Goal: Task Accomplishment & Management: Contribute content

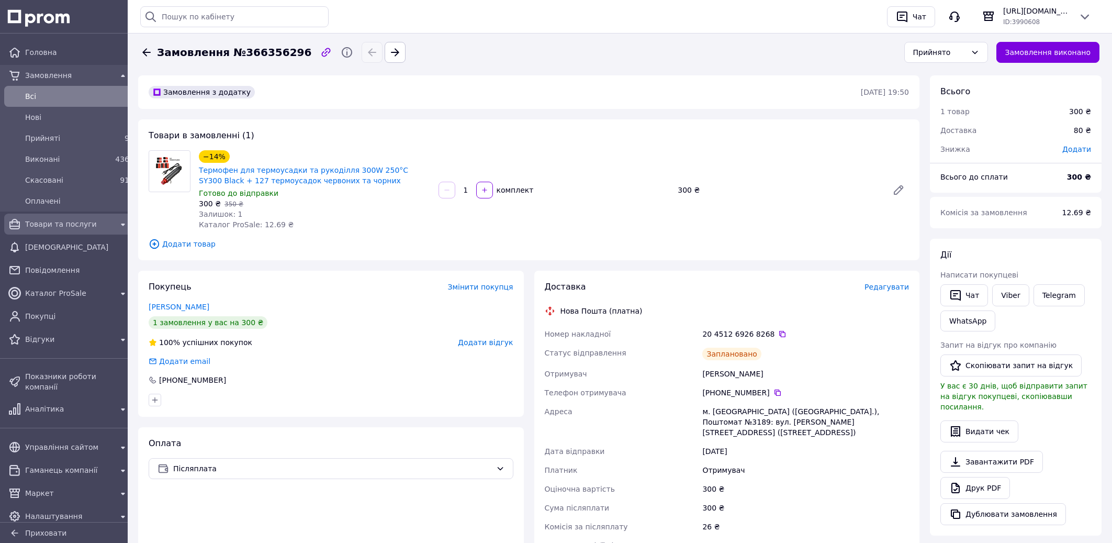
click at [81, 222] on span "Товари та послуги" at bounding box center [68, 224] width 87 height 10
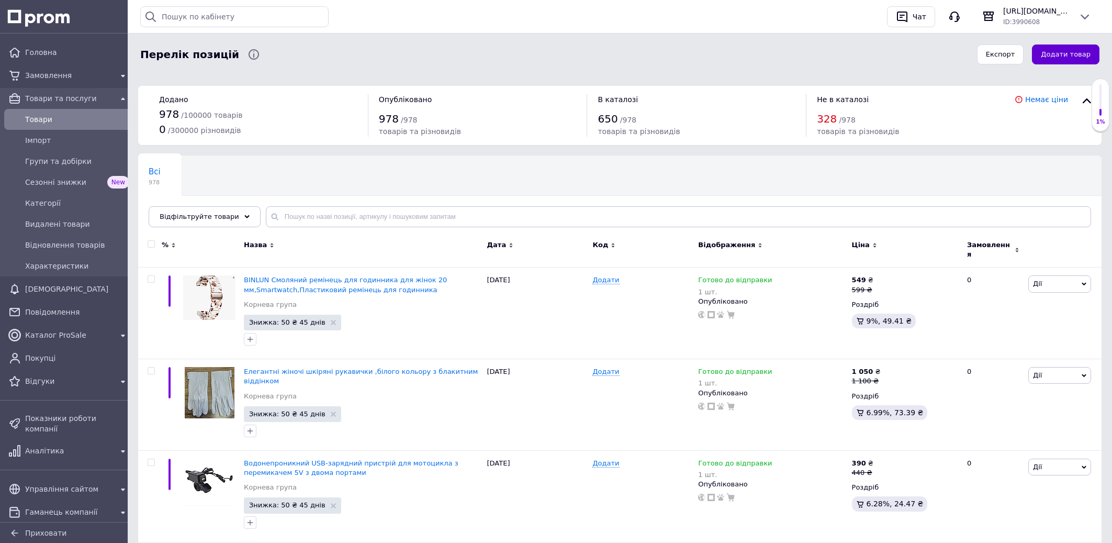
click at [1058, 59] on button "Додати товар" at bounding box center [1065, 54] width 67 height 20
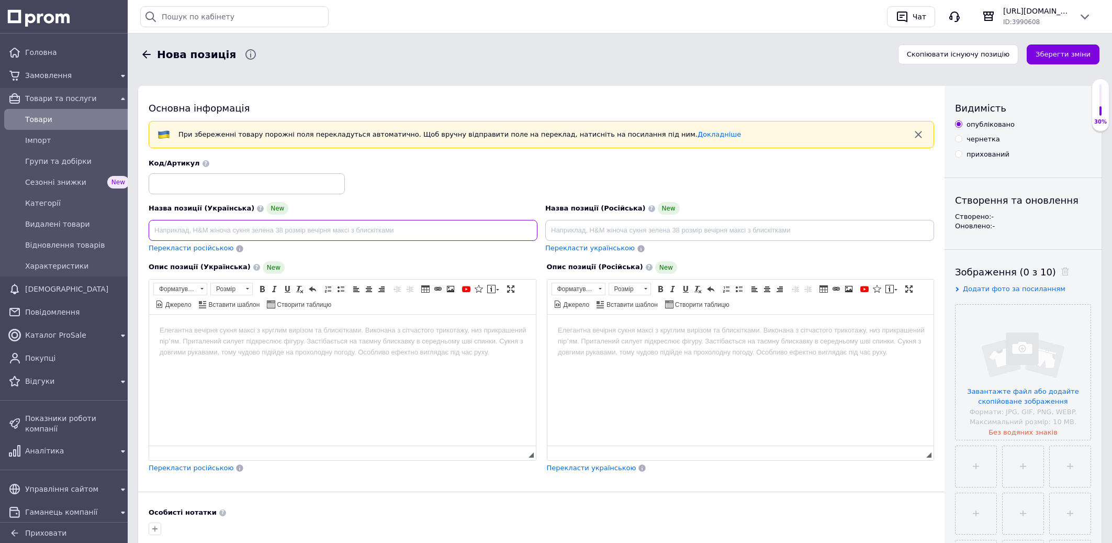
click at [240, 231] on input at bounding box center [343, 230] width 389 height 21
paste input "Andux GGXT-01 Пара захисних туфель для жінок - ідеально підходять для весільних…"
click at [207, 234] on input "Andux GGXT-01 Пара захисних туфель для жінок - ідеально підходять для весільних…" at bounding box center [343, 230] width 389 height 21
click at [233, 229] on input "Andux GGXT-01 10 Пара захисних туфель для жінок - ідеально підходять для весіль…" at bounding box center [343, 230] width 389 height 21
click at [282, 234] on input "Andux GGXT-01 10 Пар захисних туфель для жінок - ідеально підходять для весільн…" at bounding box center [343, 230] width 389 height 21
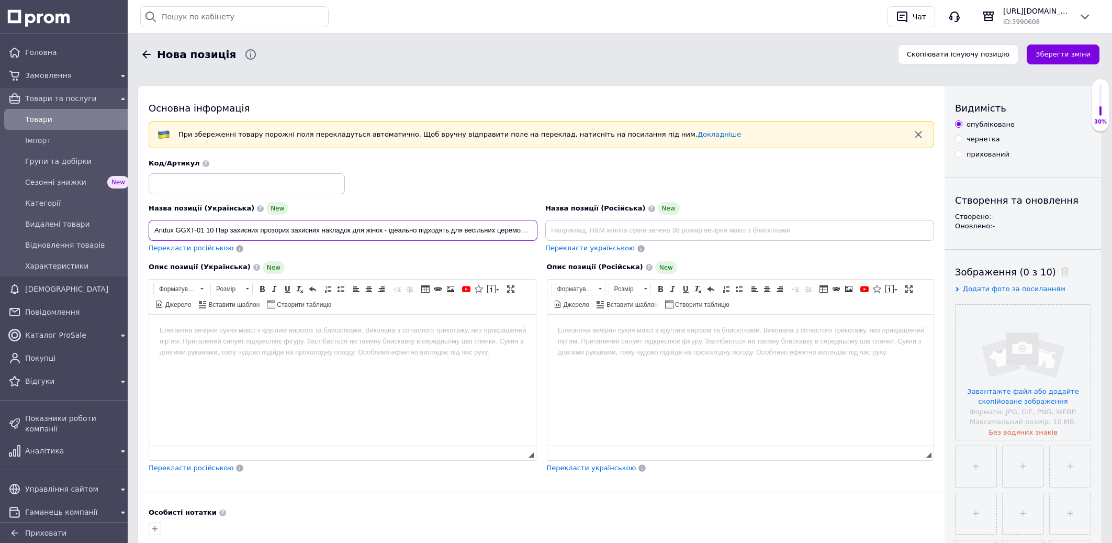
click at [321, 230] on input "Andux GGXT-01 10 Пар захисних прозорих захисних накладок для жінок - ідеально п…" at bounding box center [343, 230] width 389 height 21
click at [324, 231] on input "Andux GGXT-01 10 Пар захисних прозорих накладок для жінок - ідеально підходять …" at bounding box center [343, 230] width 389 height 21
click at [535, 235] on input "Andux GGXT-01 10 Пар захисних прозорих накладок на туфлі для жінок - ідеально п…" at bounding box center [343, 230] width 389 height 21
type input "Andux GGXT-01 10 Пар захисних прозорих накладок на туфлі для жінок - ідеально п…"
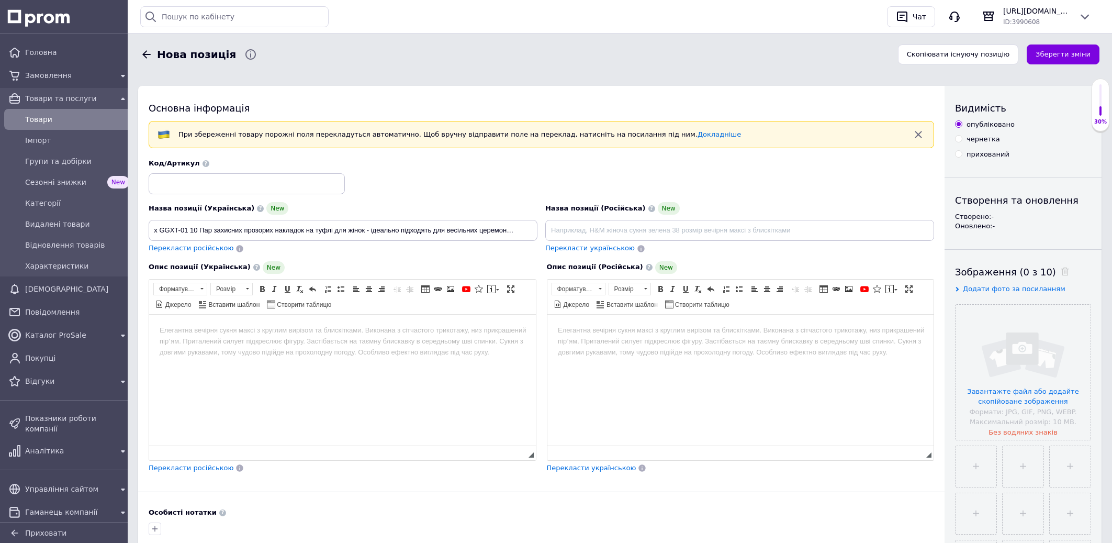
click at [275, 347] on html at bounding box center [342, 379] width 387 height 131
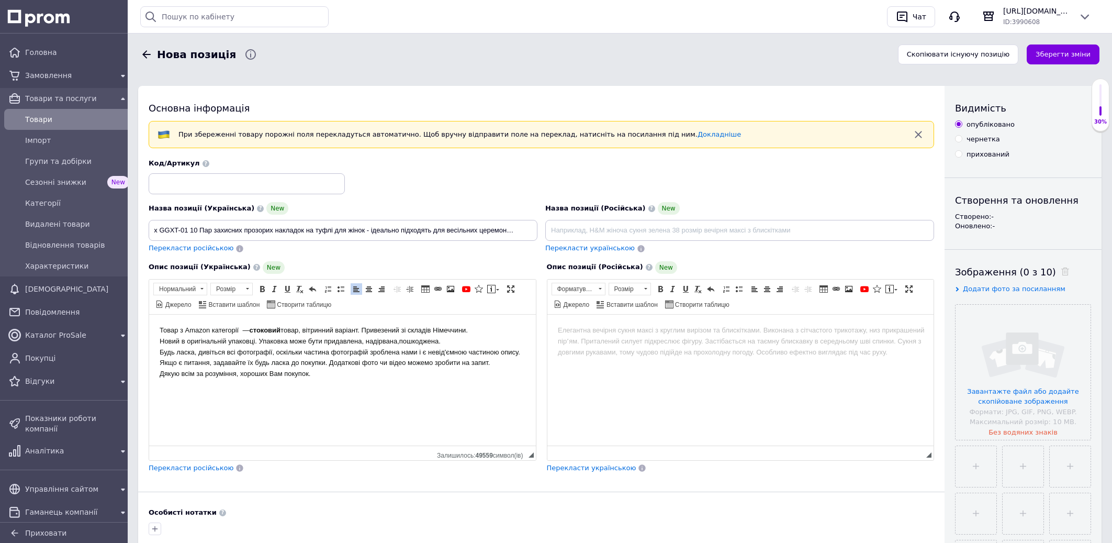
click at [457, 288] on span "Таблиця Вставити/Редагувати посилання Сполучення клавіш Ctrl+L Зображення" at bounding box center [438, 289] width 38 height 13
click at [454, 288] on span at bounding box center [450, 289] width 8 height 8
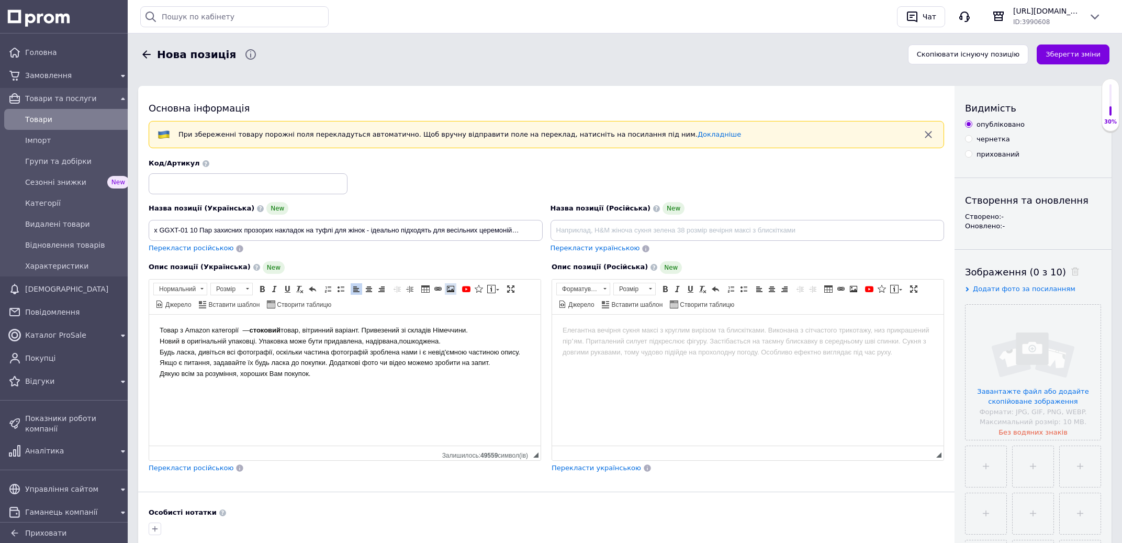
select select
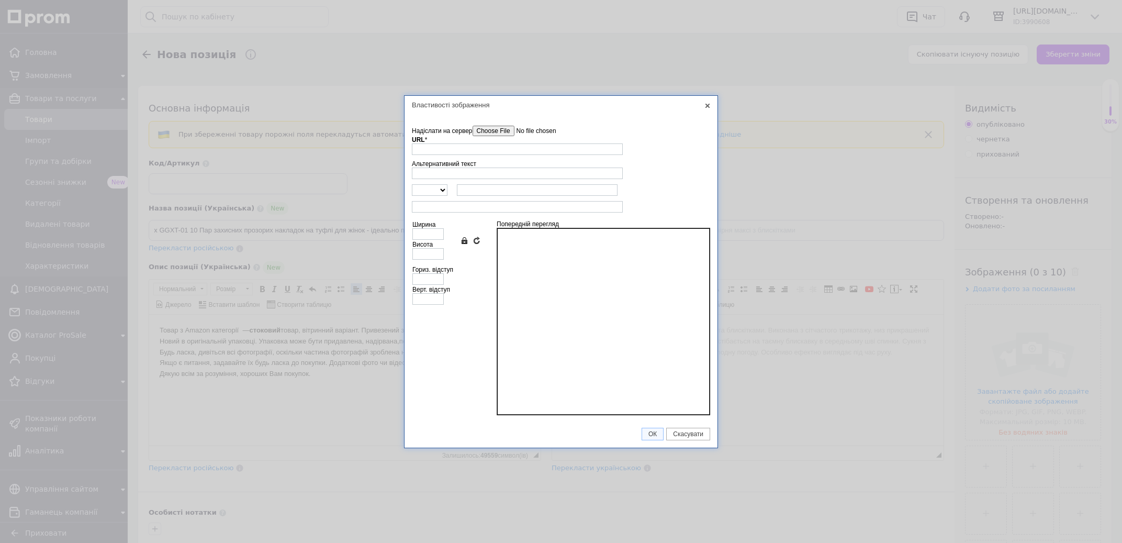
click at [490, 131] on input"] "Надіслати на сервер" at bounding box center [531, 131] width 119 height 10
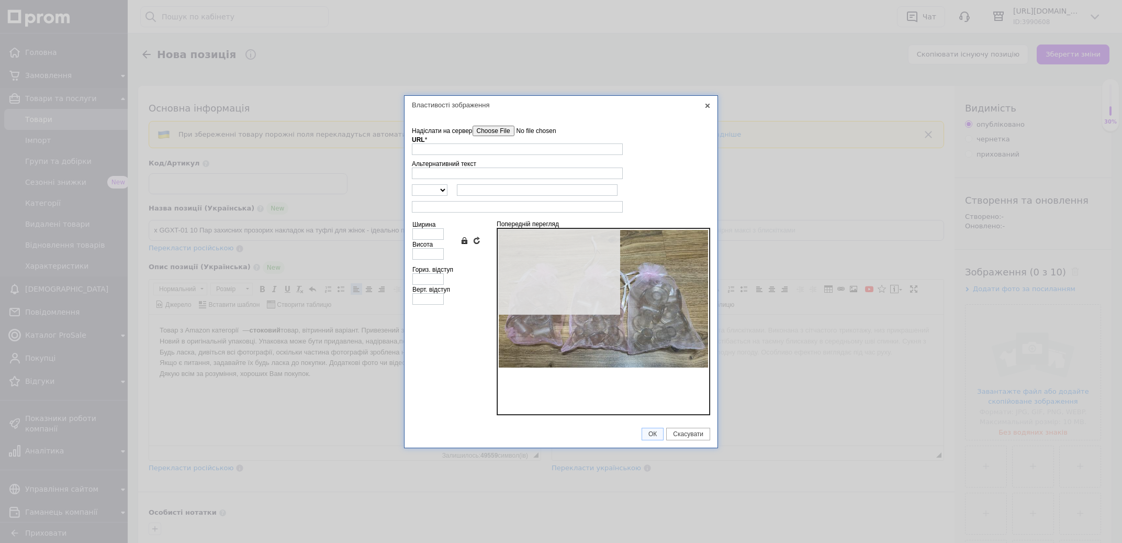
type input "[URL][DOMAIN_NAME]"
type input "640"
type input "422"
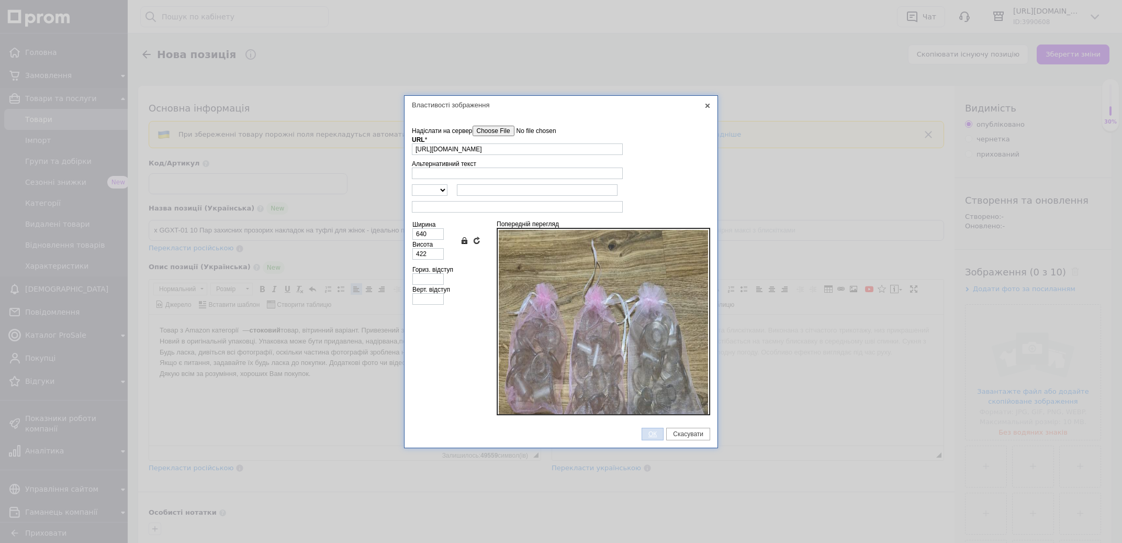
drag, startPoint x: 651, startPoint y: 432, endPoint x: 105, endPoint y: 117, distance: 630.6
click at [651, 432] on span "ОК" at bounding box center [652, 433] width 21 height 7
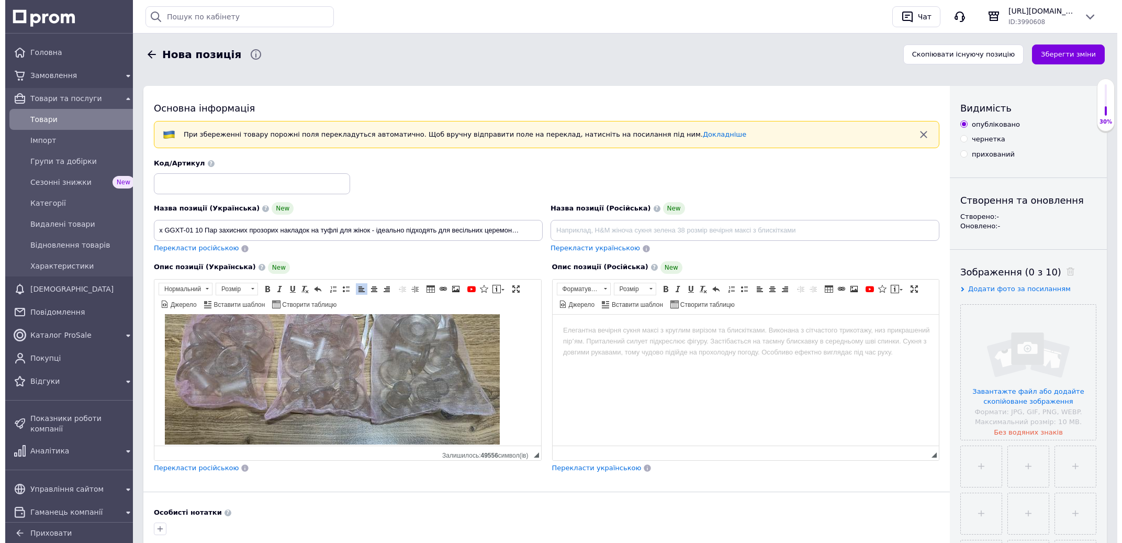
scroll to position [192, 0]
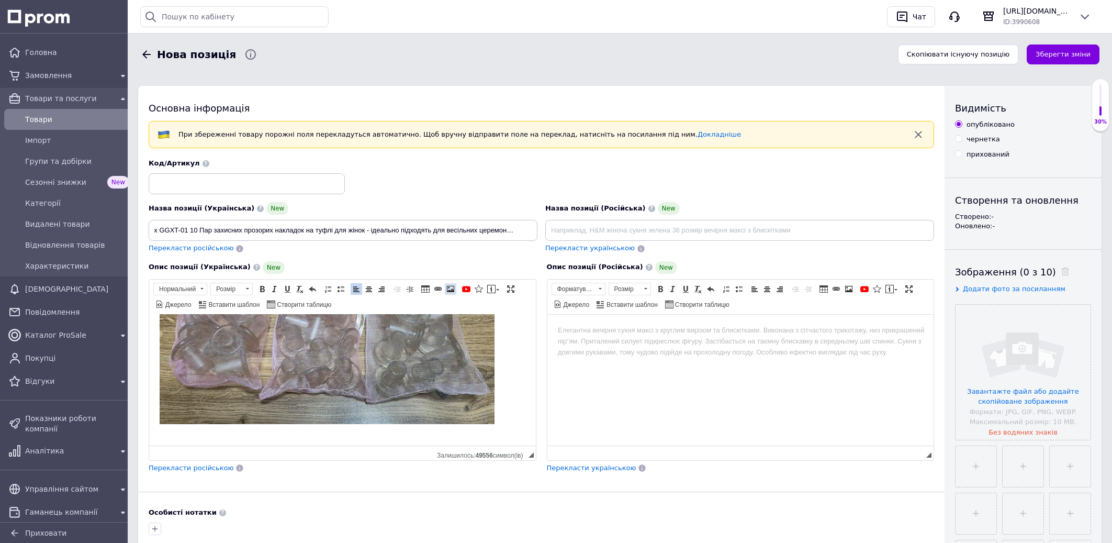
click at [449, 289] on span at bounding box center [450, 289] width 8 height 8
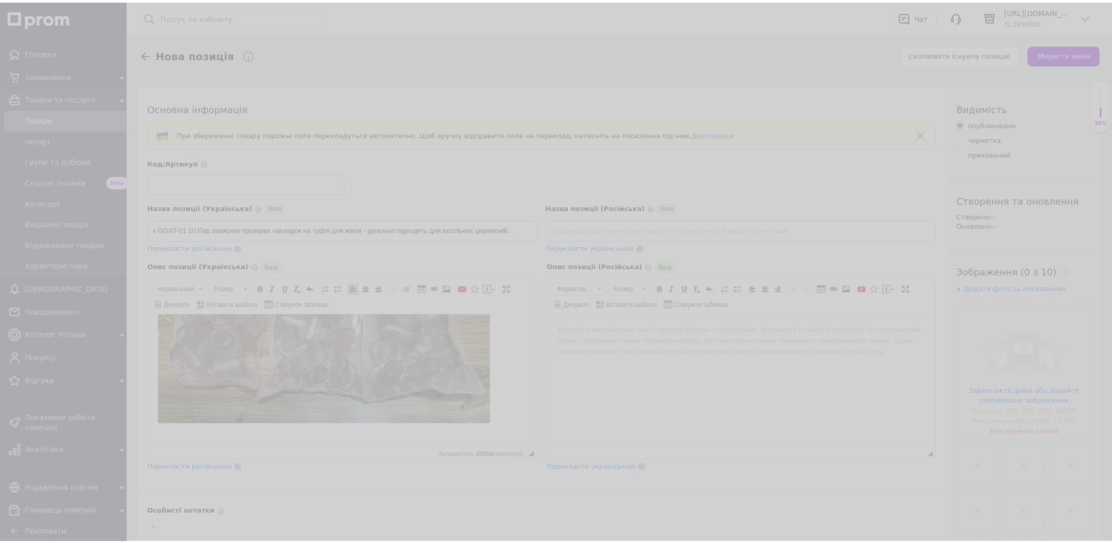
scroll to position [181, 0]
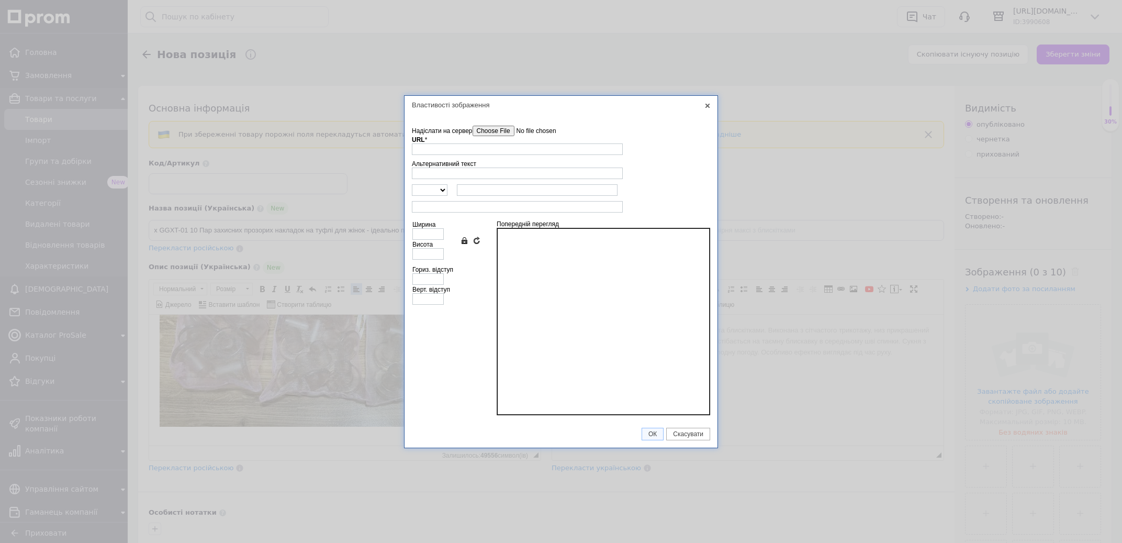
click at [480, 134] on input"] "Надіслати на сервер" at bounding box center [531, 131] width 119 height 10
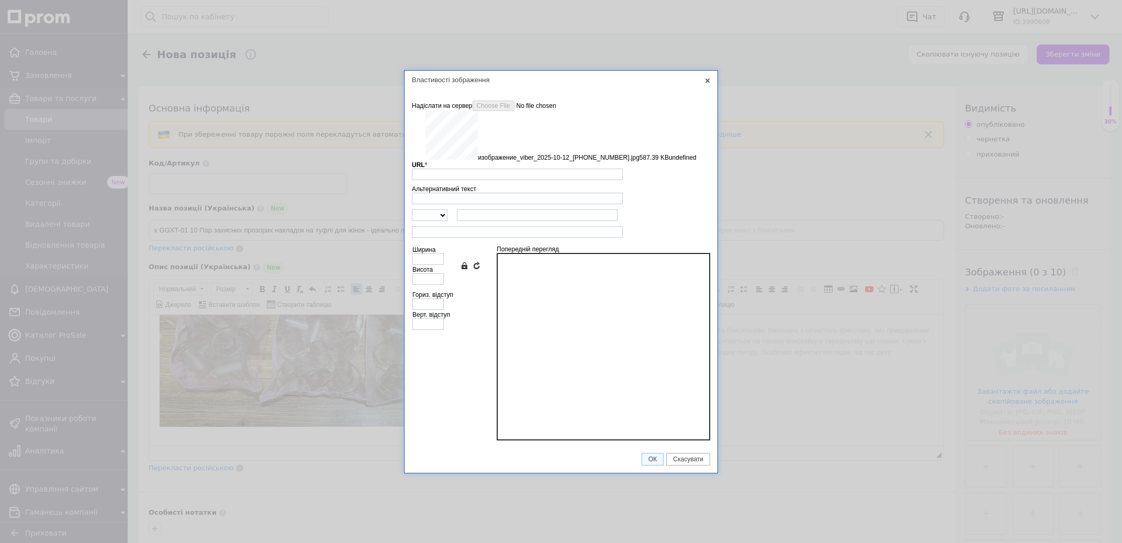
type input "[URL][DOMAIN_NAME]"
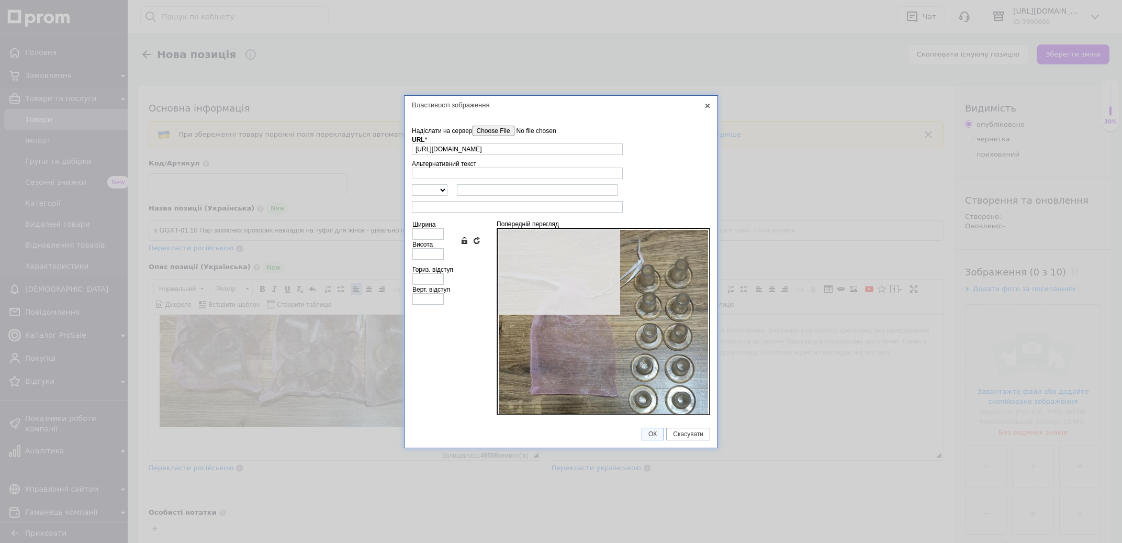
type input "640"
type input "600"
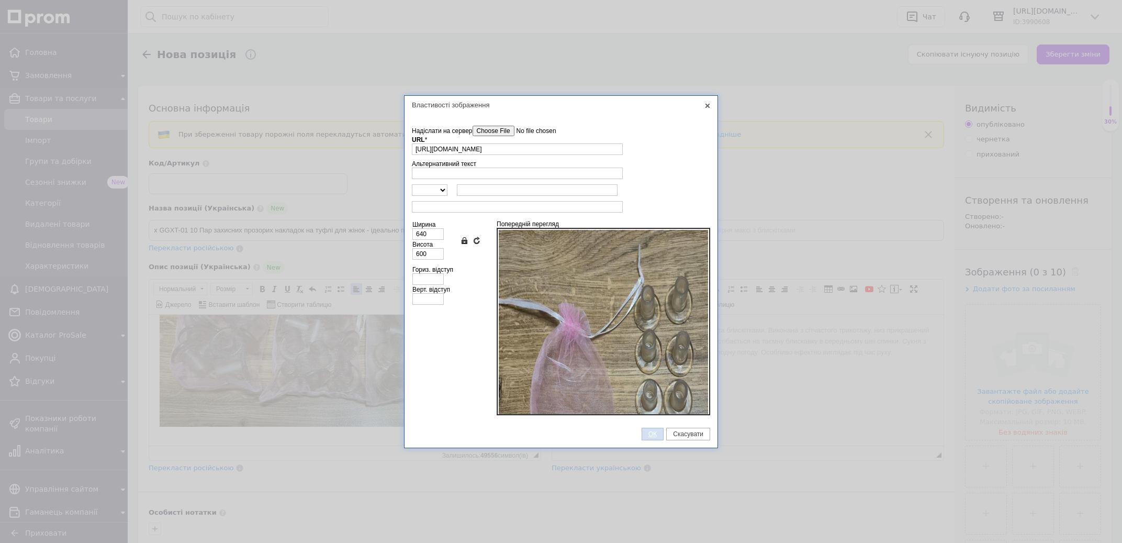
click at [651, 433] on span "ОК" at bounding box center [652, 433] width 21 height 7
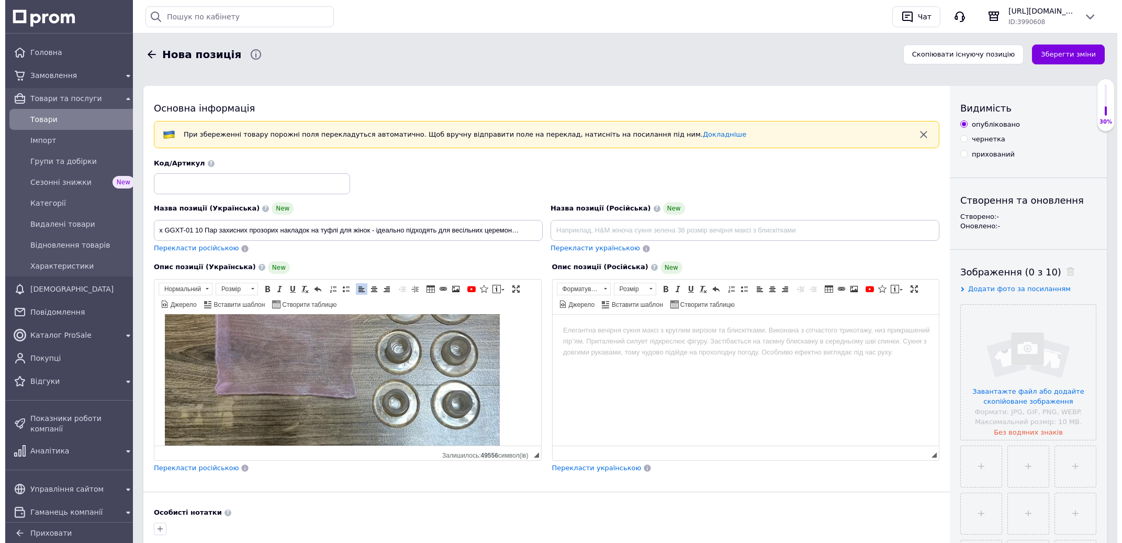
scroll to position [515, 0]
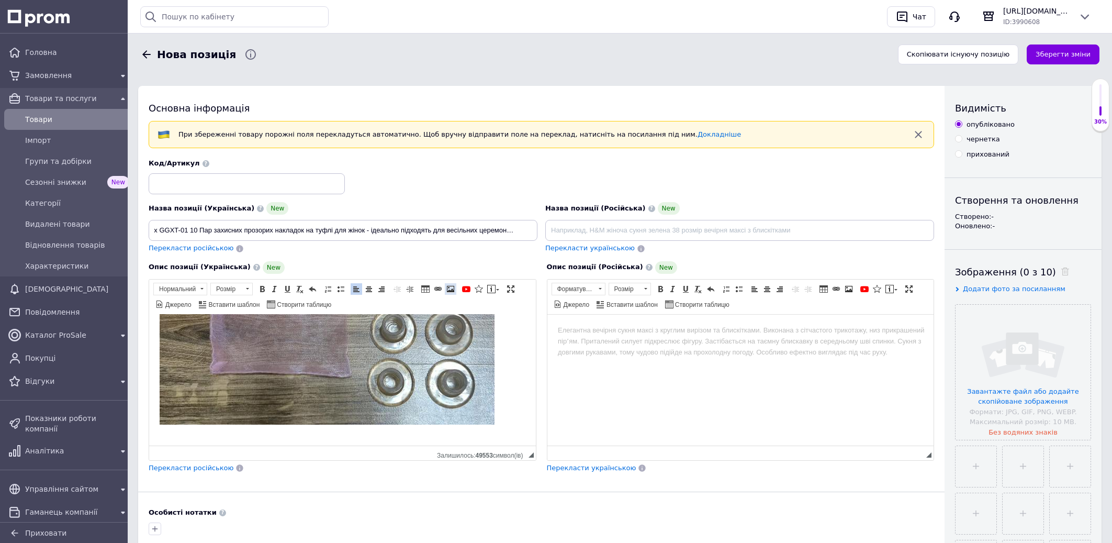
click at [450, 288] on span at bounding box center [450, 289] width 8 height 8
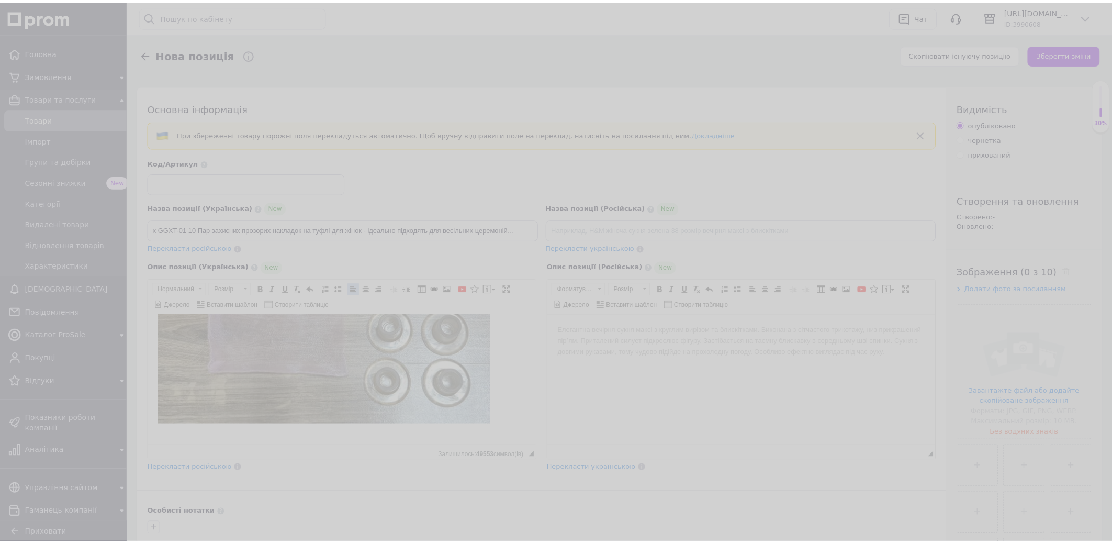
scroll to position [504, 0]
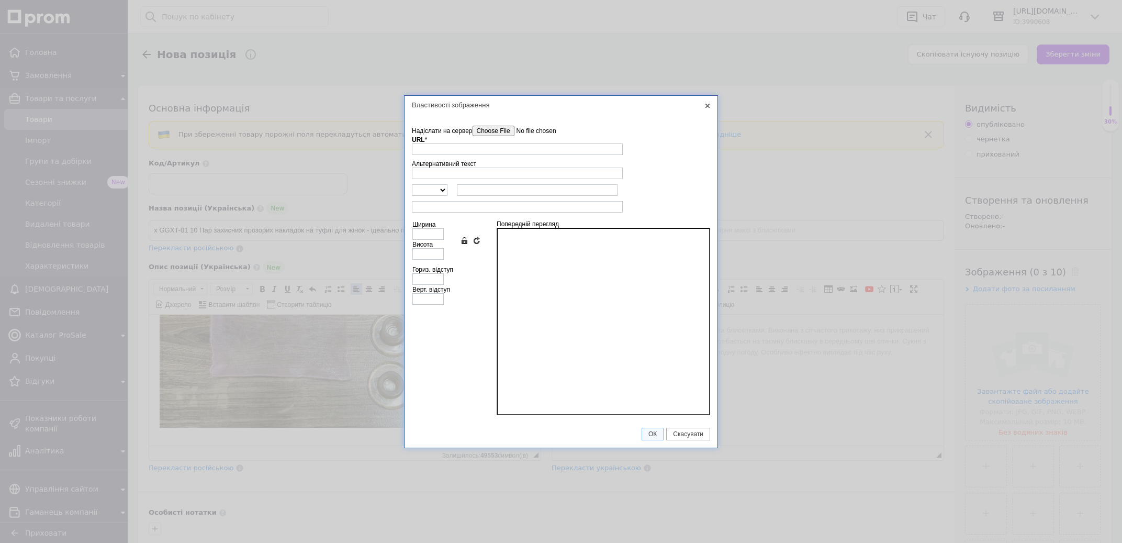
click at [486, 128] on input"] "Надіслати на сервер" at bounding box center [531, 131] width 119 height 10
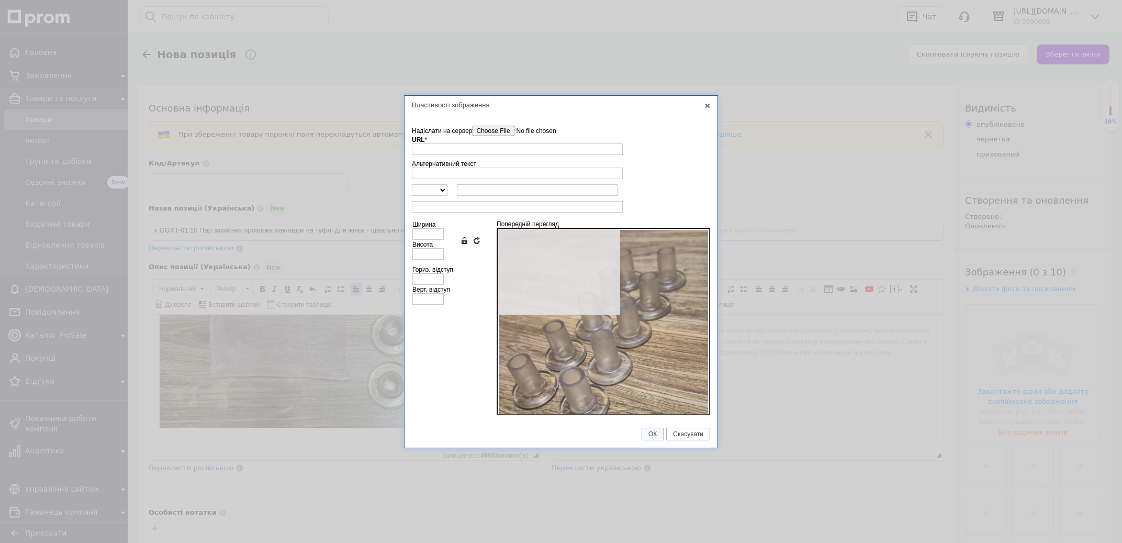
type input "[URL][DOMAIN_NAME]"
type input "640"
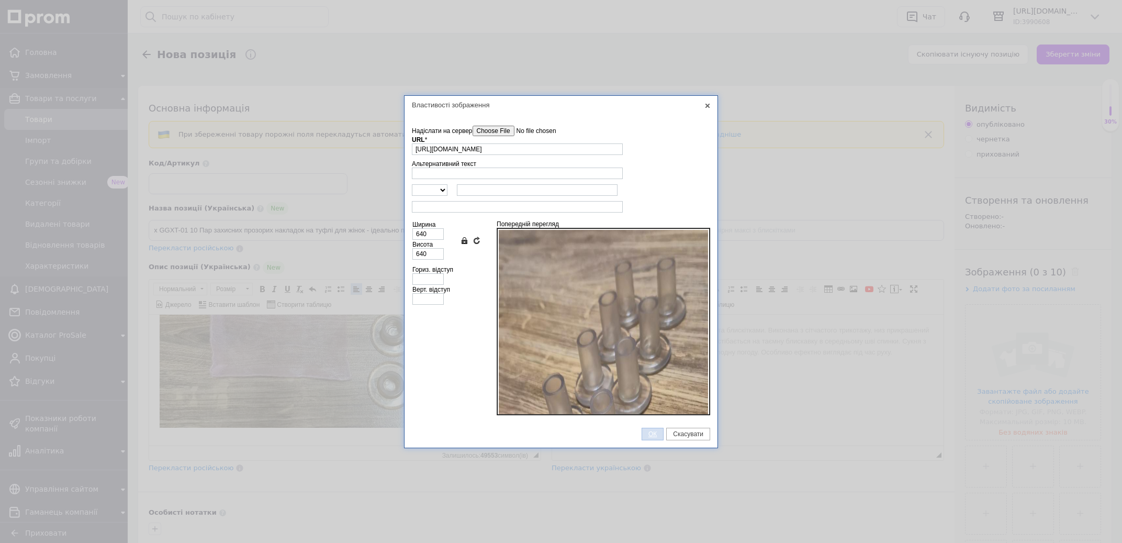
click at [651, 435] on span "ОК" at bounding box center [652, 433] width 21 height 7
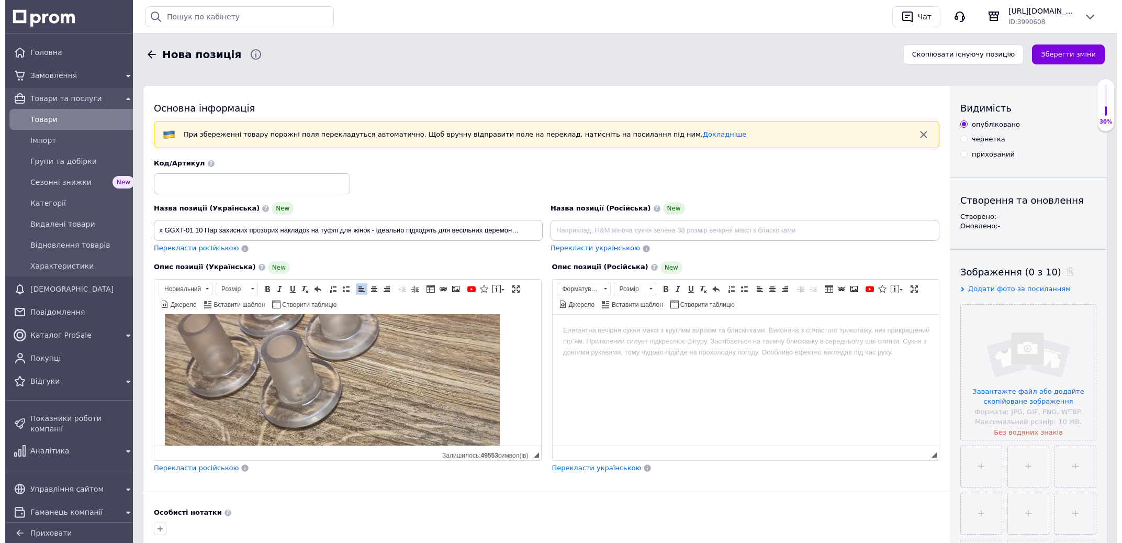
scroll to position [860, 0]
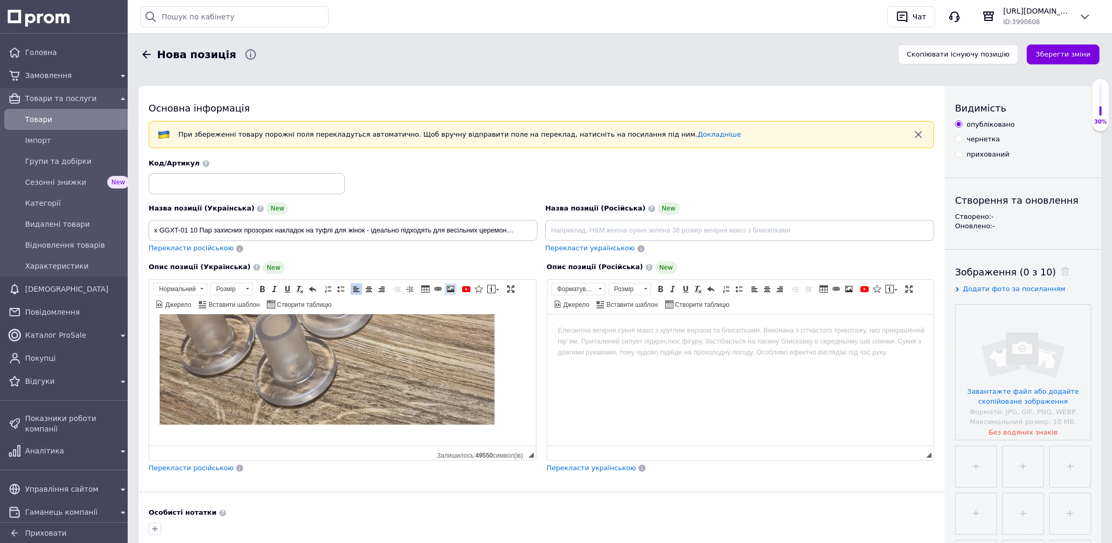
click at [455, 288] on span at bounding box center [450, 289] width 8 height 8
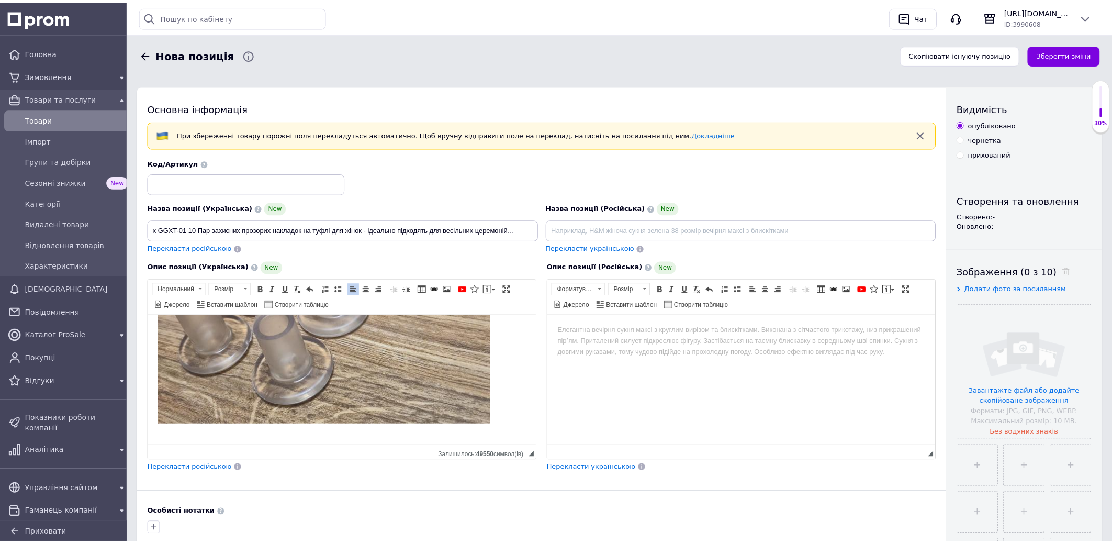
scroll to position [849, 0]
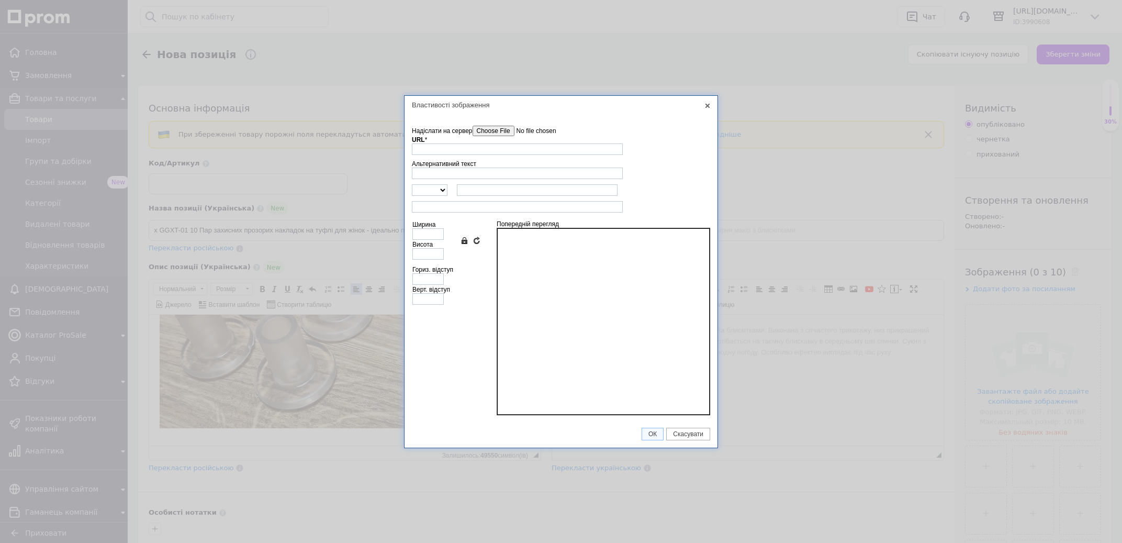
click at [489, 126] on td "Надіслати на сервер undefined URL * Огляд Сервера" at bounding box center [561, 140] width 298 height 35
click at [490, 130] on input"] "Надіслати на сервер" at bounding box center [531, 131] width 119 height 10
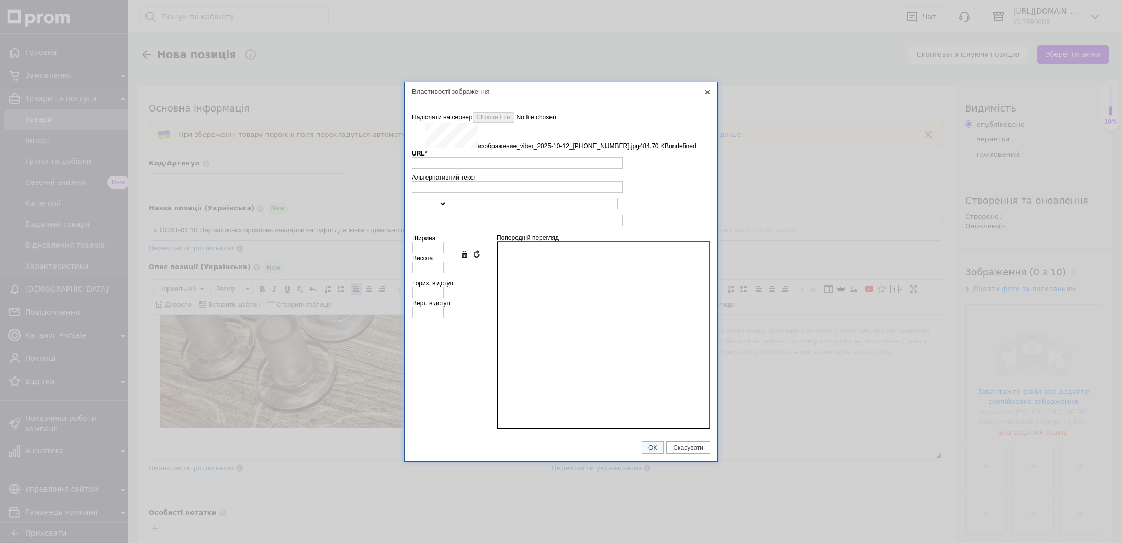
type input "[URL][DOMAIN_NAME]"
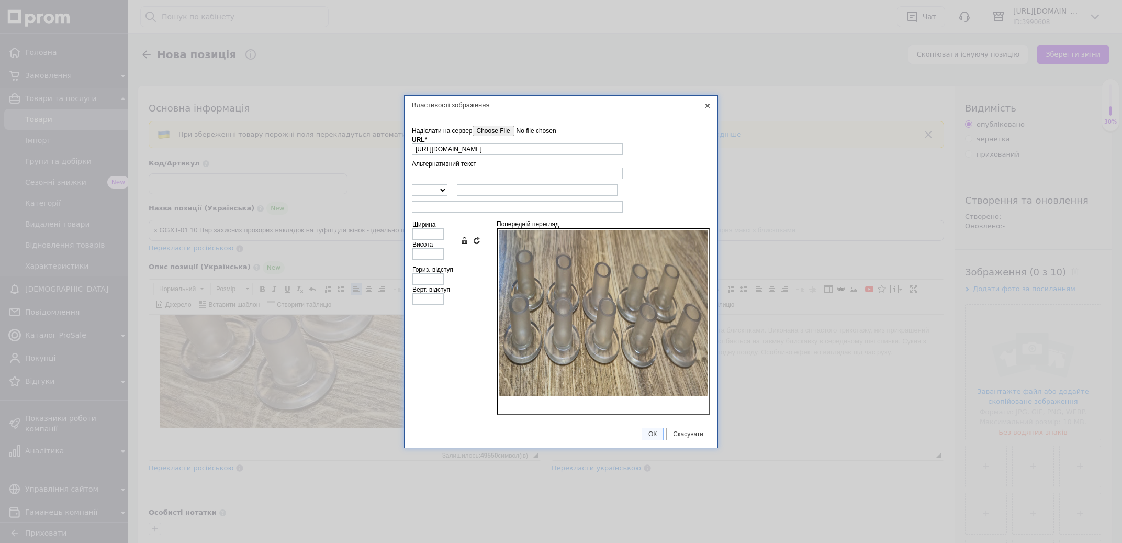
type input "640"
type input "318"
click at [651, 436] on span "ОК" at bounding box center [652, 433] width 21 height 7
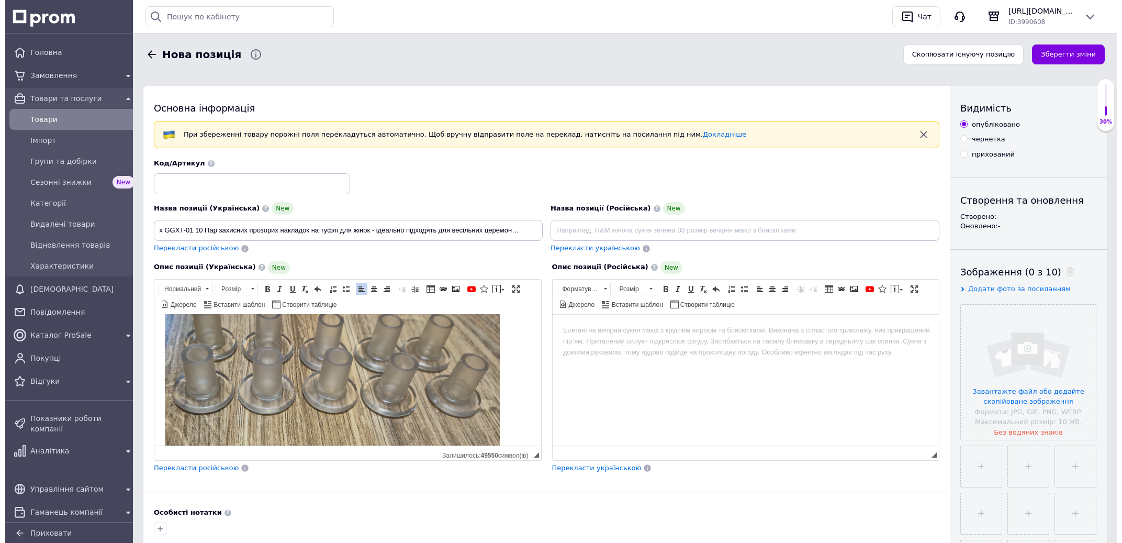
scroll to position [1035, 0]
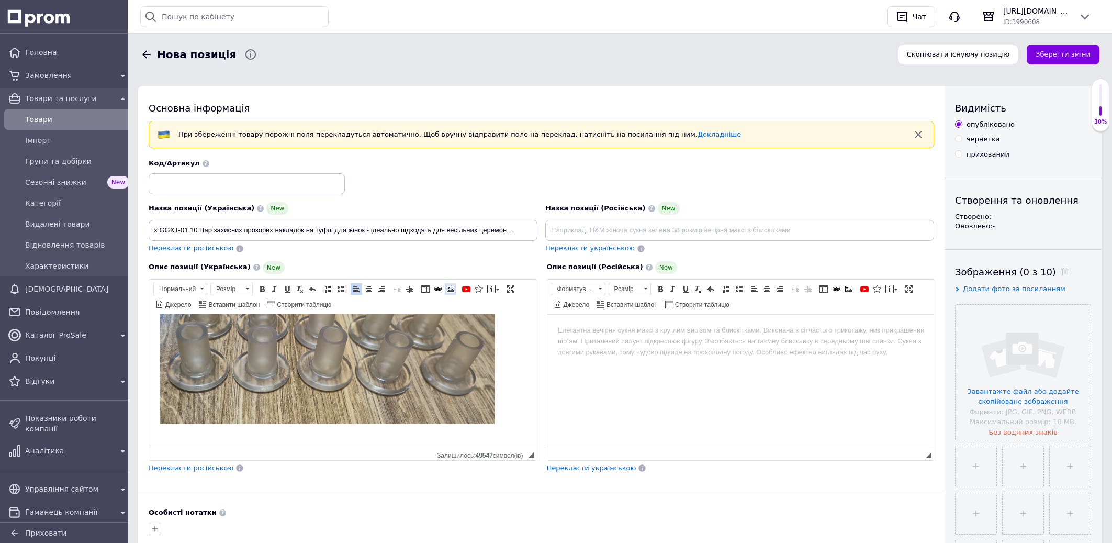
drag, startPoint x: 450, startPoint y: 290, endPoint x: 447, endPoint y: 285, distance: 6.1
click at [449, 290] on span at bounding box center [450, 289] width 8 height 8
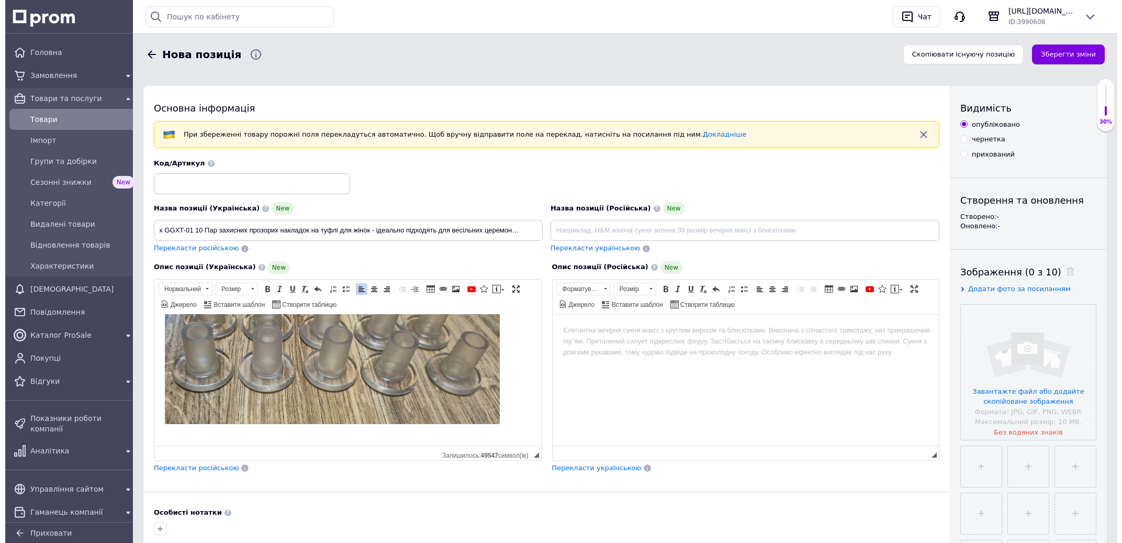
scroll to position [1024, 0]
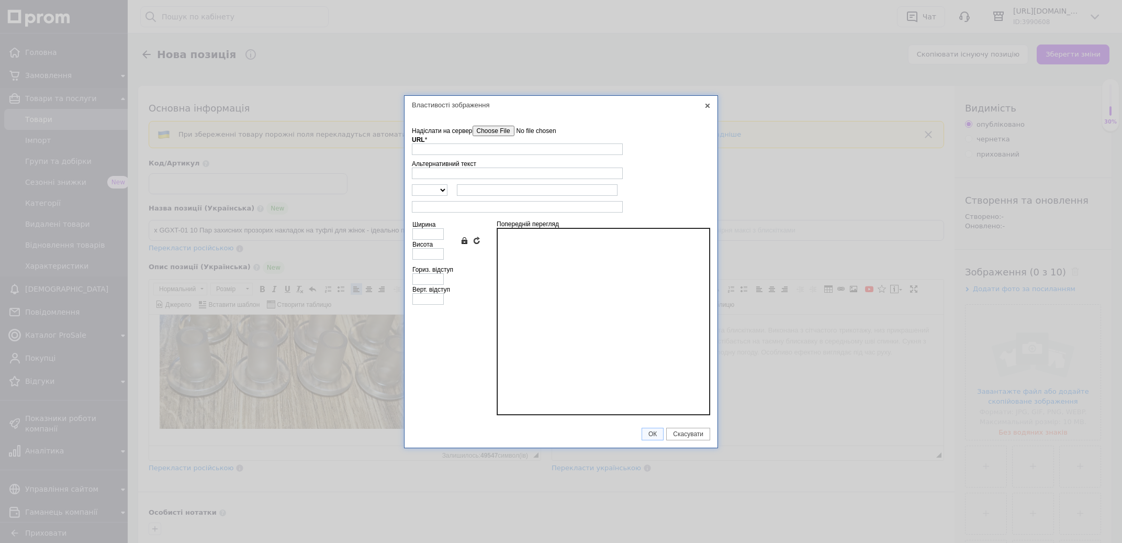
click at [481, 129] on input"] "Надіслати на сервер" at bounding box center [531, 131] width 119 height 10
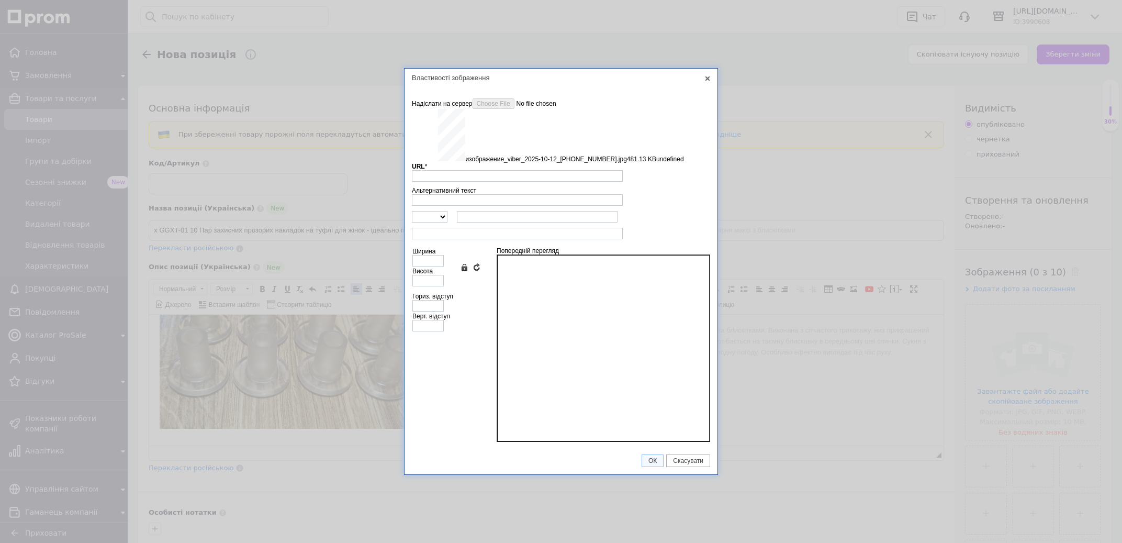
type input "[URL][DOMAIN_NAME]"
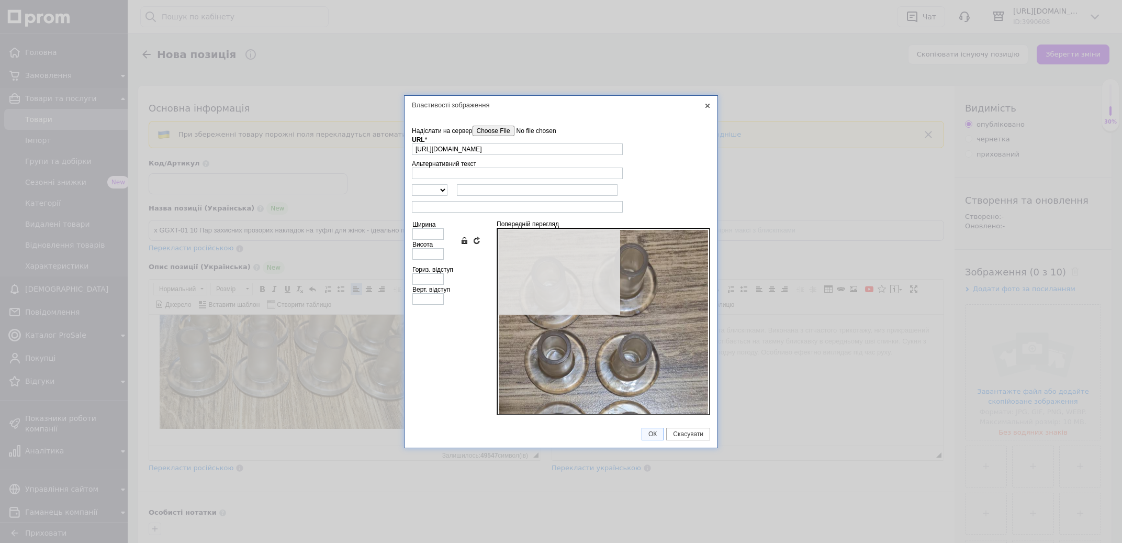
type input "640"
type input "1217"
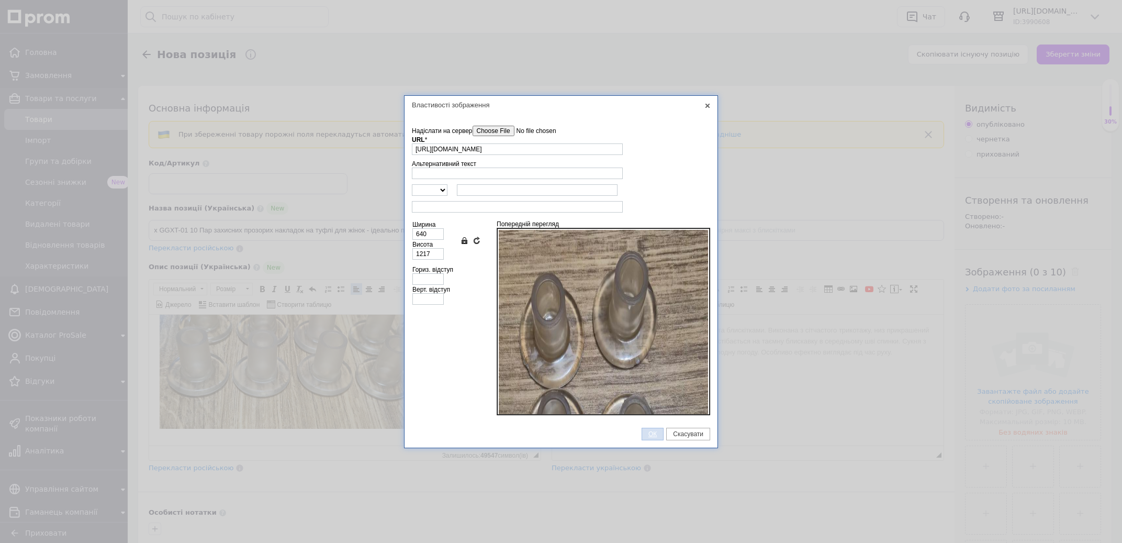
click at [644, 435] on span "ОК" at bounding box center [652, 433] width 21 height 7
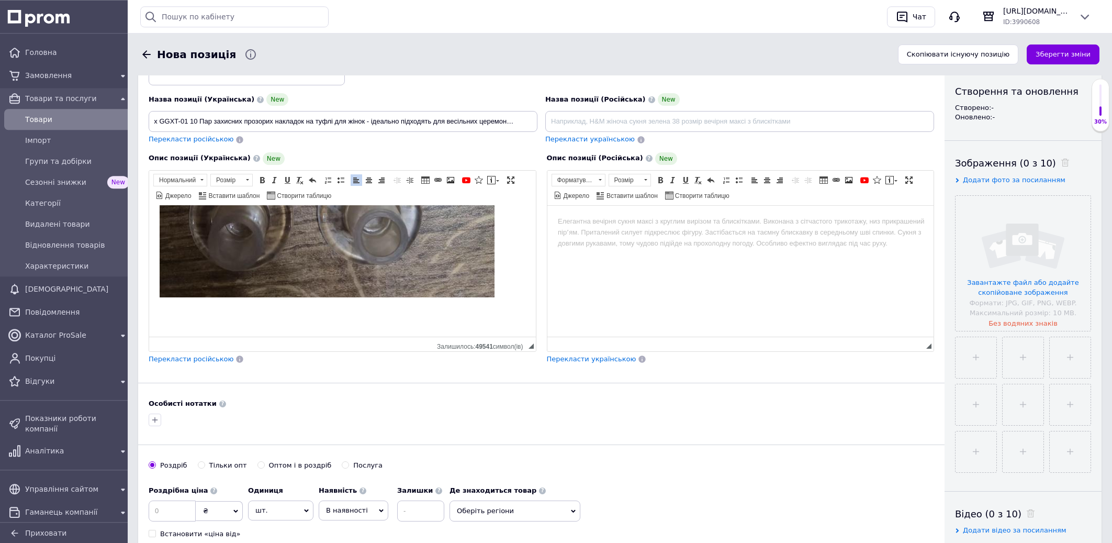
scroll to position [112, 0]
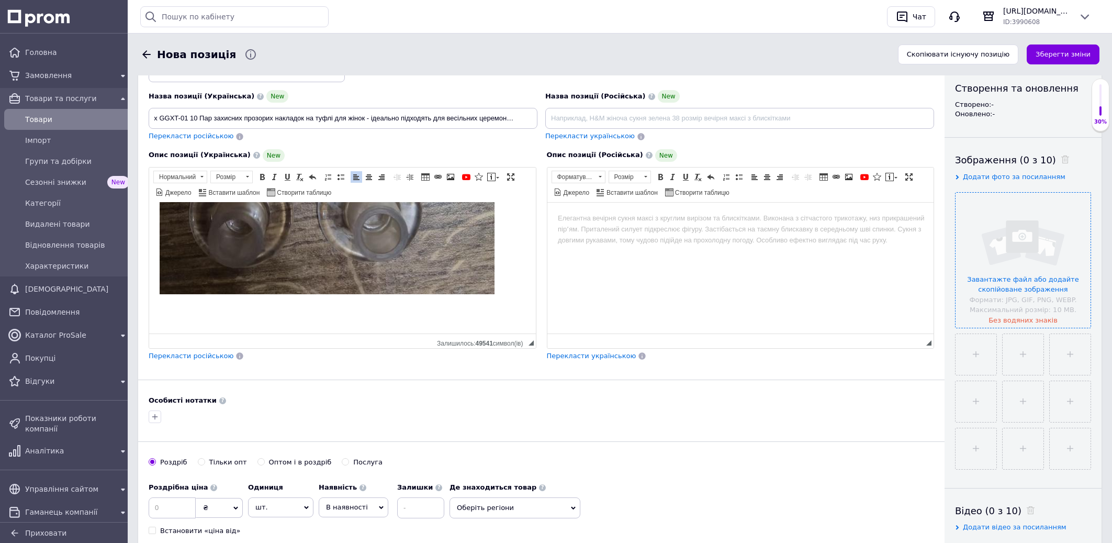
drag, startPoint x: 1027, startPoint y: 246, endPoint x: 1022, endPoint y: 234, distance: 13.1
click at [1027, 241] on input "file" at bounding box center [1022, 260] width 135 height 135
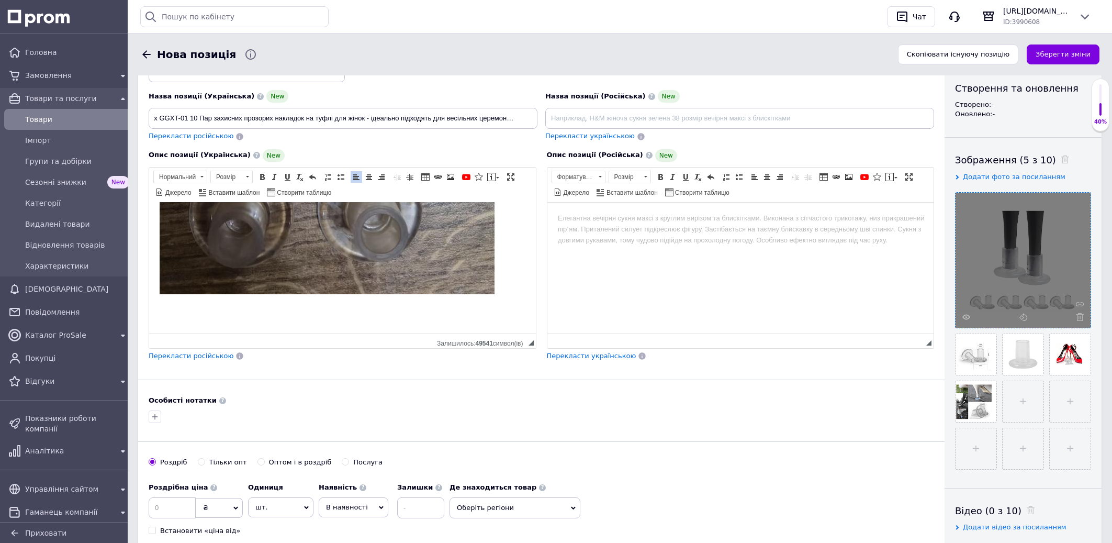
click at [213, 307] on p "Редактор, 85E5D6AF-31CE-4786-8F6A-875F19C982A8" at bounding box center [343, 309] width 366 height 11
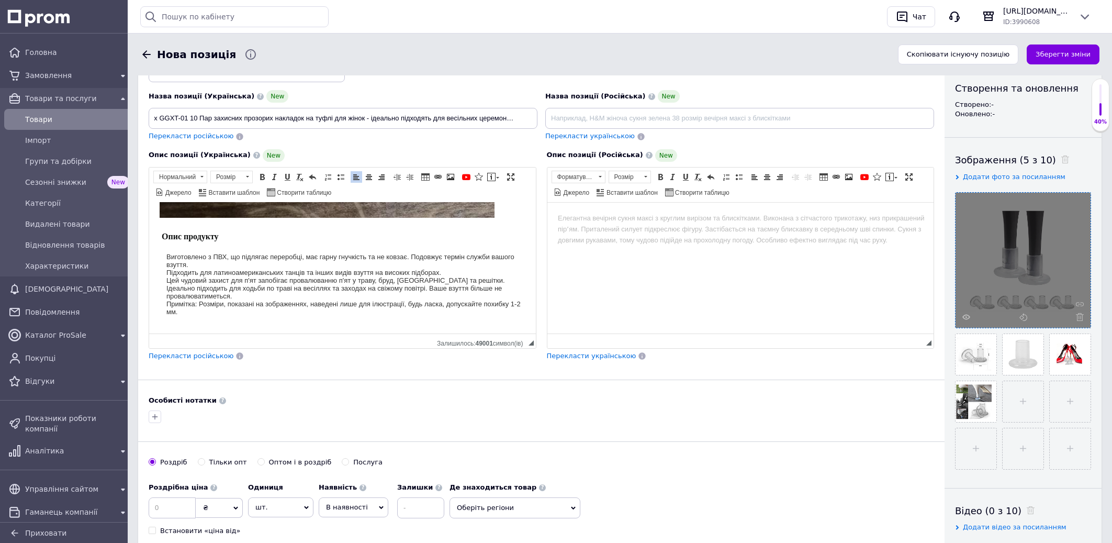
scroll to position [1781, 0]
click at [211, 306] on font "Примітка: Розміри, показані на зображеннях, наведені лише для ілюстрації, будь …" at bounding box center [343, 307] width 354 height 16
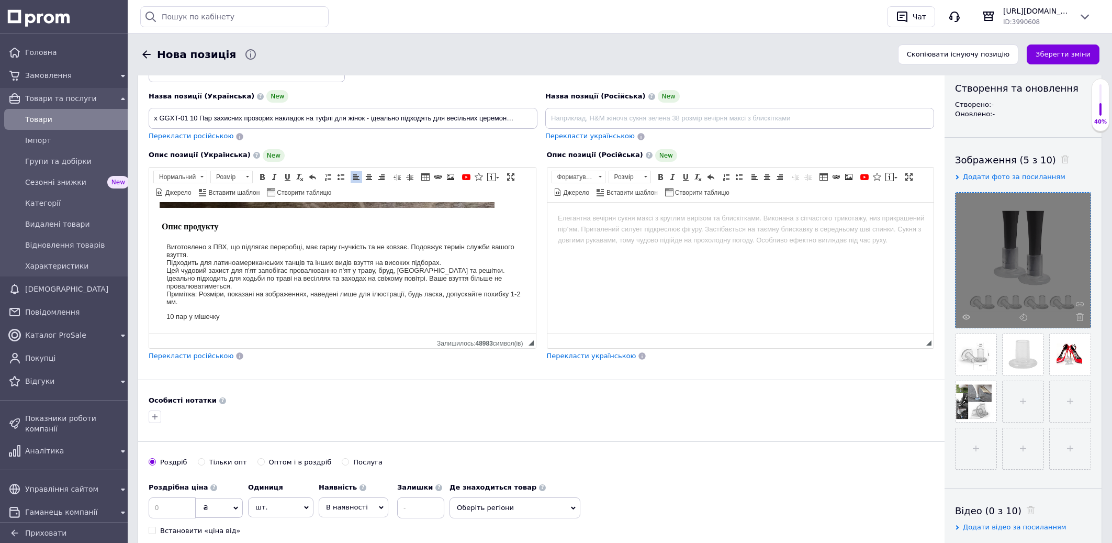
click at [266, 320] on p "10 пар у мішечку" at bounding box center [345, 316] width 359 height 8
drag, startPoint x: 255, startPoint y: 326, endPoint x: 117, endPoint y: 322, distance: 138.7
click at [266, 175] on span at bounding box center [262, 177] width 8 height 8
click at [296, 320] on div "Виготовлено з ПВХ, що підлягає переробці, має гарну гнучкість та не ковзає. Под…" at bounding box center [343, 276] width 366 height 85
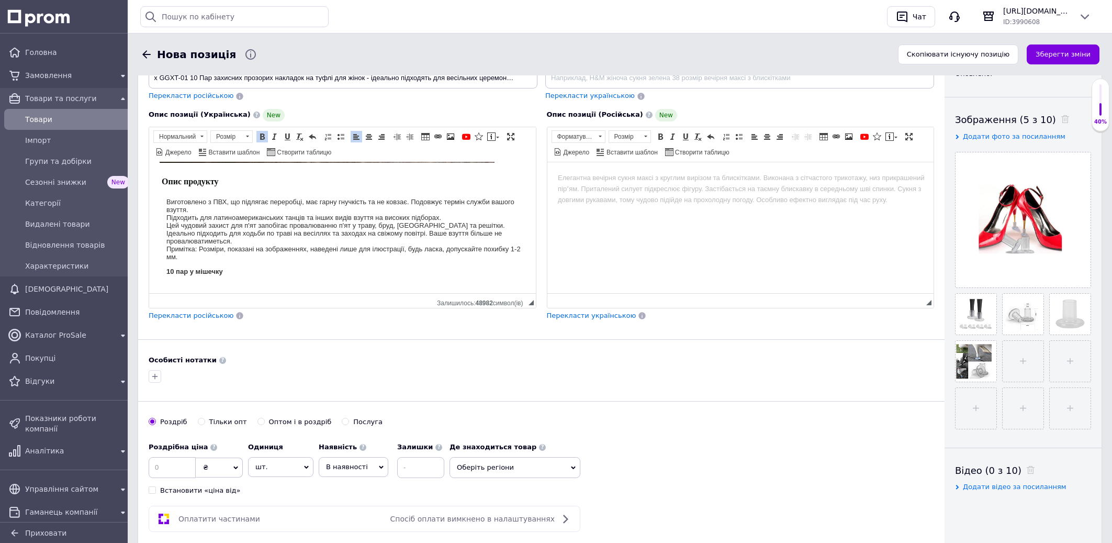
scroll to position [168, 0]
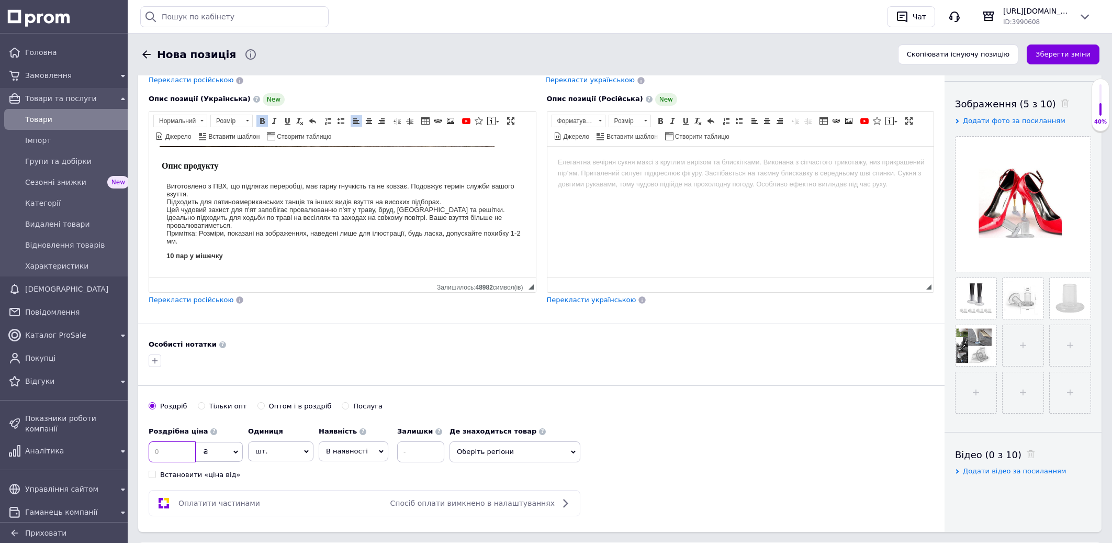
click at [170, 454] on input at bounding box center [172, 451] width 47 height 21
type input "5"
type input "290"
click at [354, 447] on span "В наявності" at bounding box center [354, 451] width 70 height 20
click at [356, 513] on li "Готово до відправки" at bounding box center [353, 516] width 69 height 24
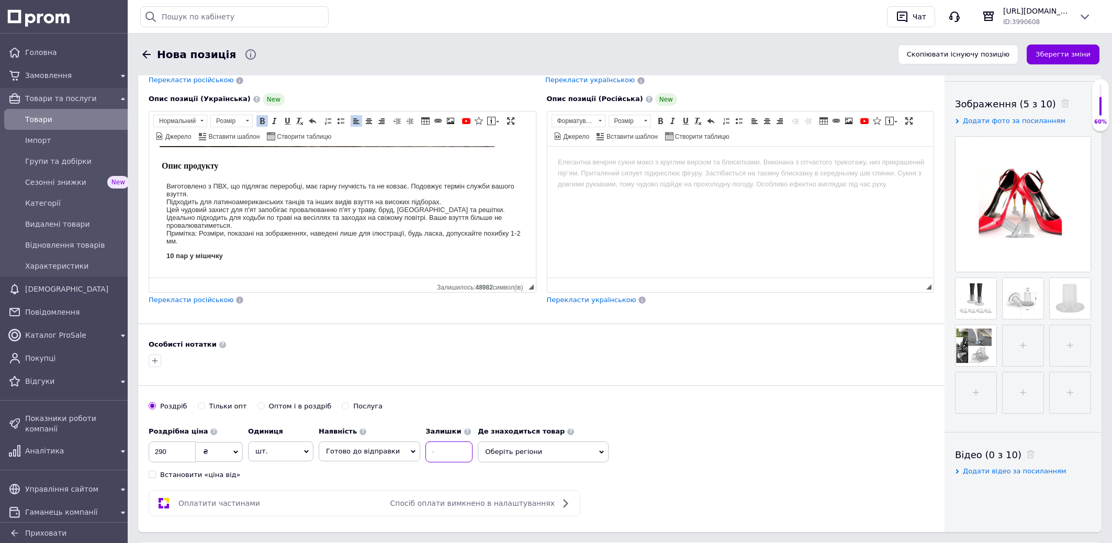
click at [431, 460] on input at bounding box center [448, 451] width 47 height 21
type input "3"
click at [267, 455] on span "шт." at bounding box center [280, 451] width 65 height 20
click at [276, 527] on li "упаковка" at bounding box center [281, 528] width 64 height 15
click at [506, 446] on span "Оберіть регіони" at bounding box center [543, 451] width 131 height 21
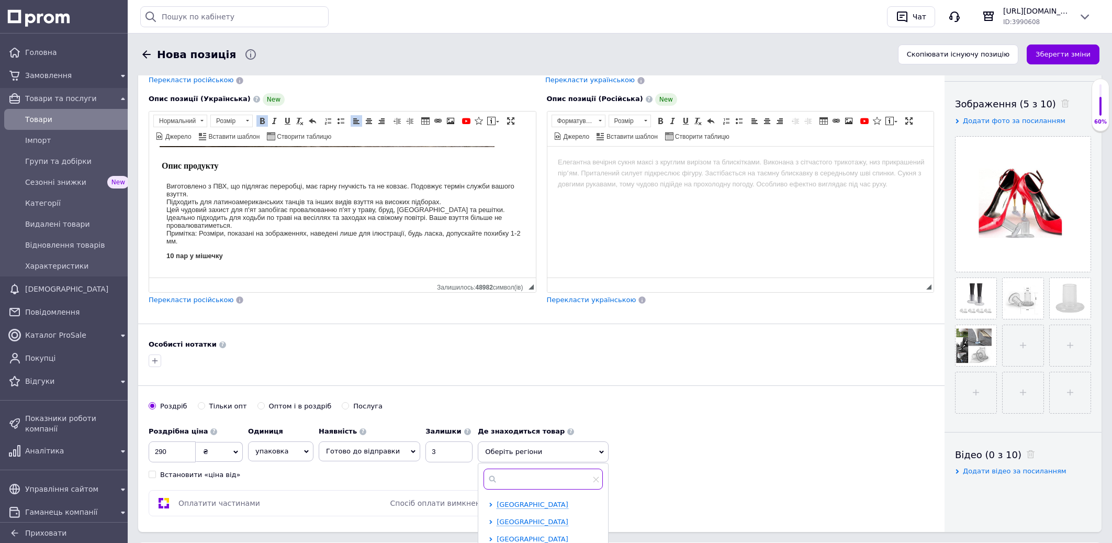
click at [494, 485] on input "text" at bounding box center [542, 478] width 119 height 21
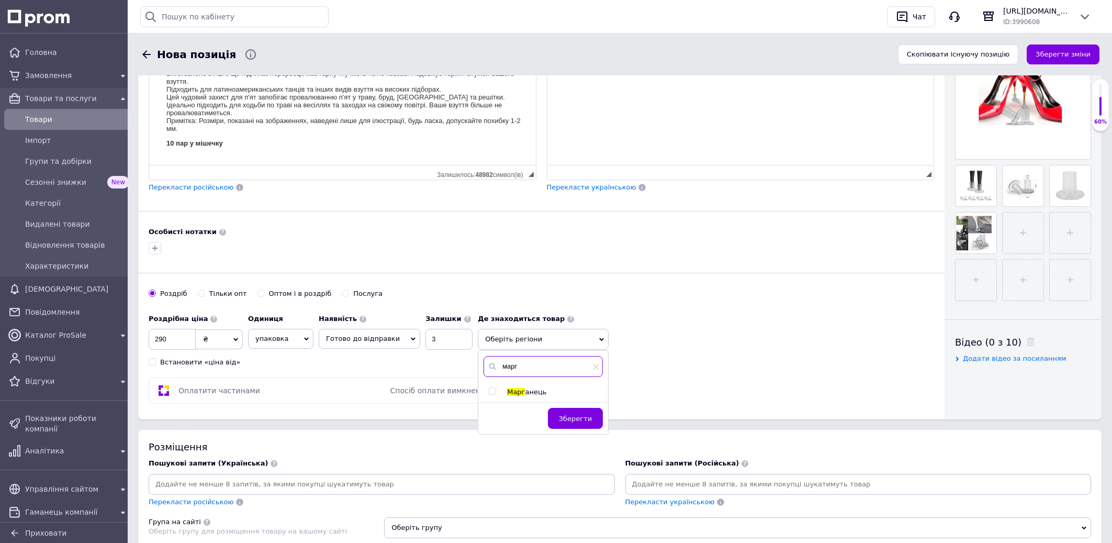
type input "марг"
click at [489, 392] on input "checkbox" at bounding box center [492, 391] width 7 height 7
checkbox input "true"
click at [584, 421] on button "Зберегти" at bounding box center [575, 423] width 55 height 21
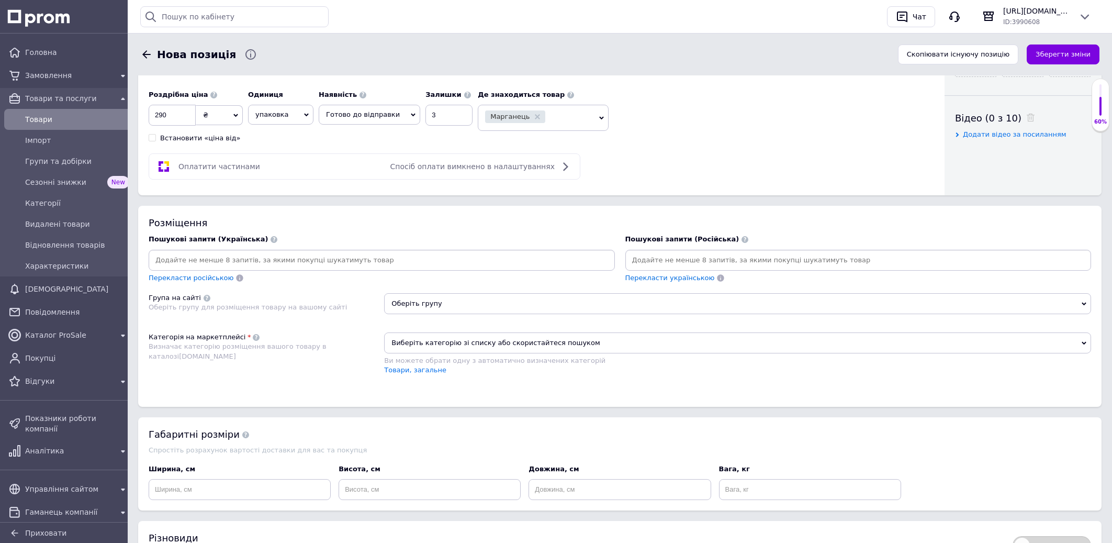
click at [299, 268] on input at bounding box center [382, 260] width 462 height 16
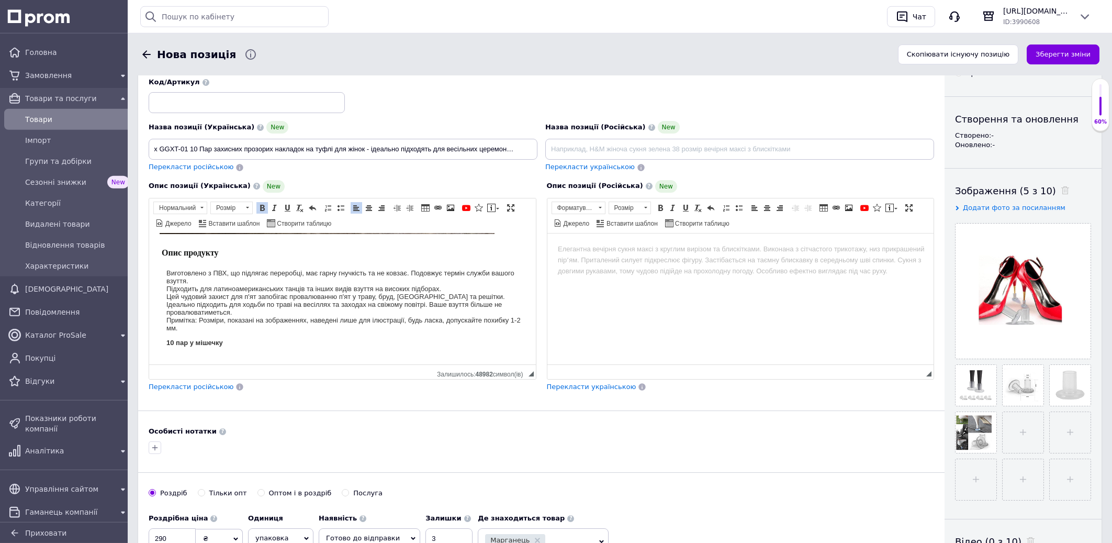
scroll to position [56, 0]
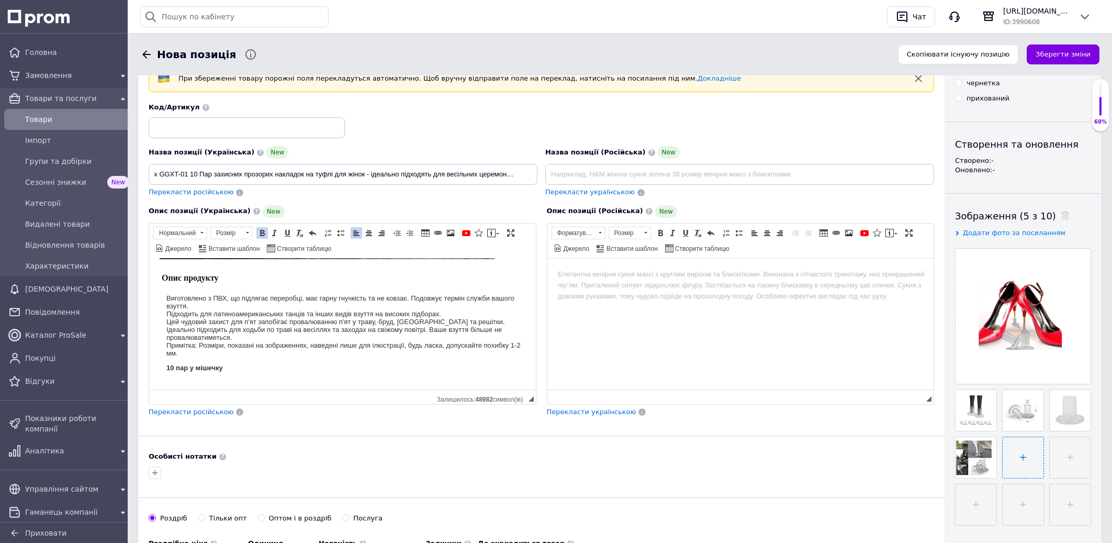
click at [1003, 478] on input "file" at bounding box center [1023, 457] width 41 height 41
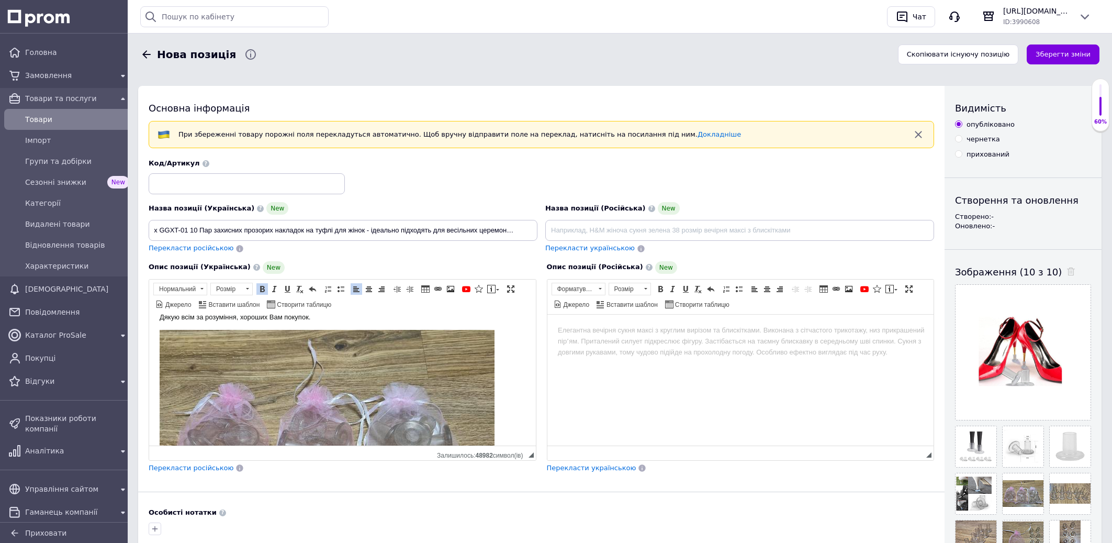
scroll to position [0, 0]
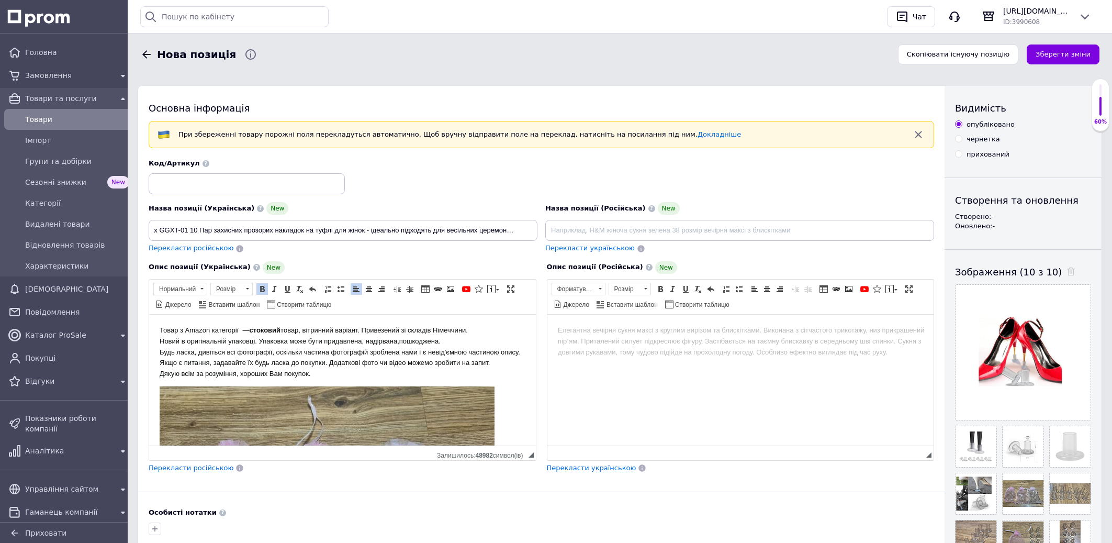
click at [314, 379] on p "Товар з Amazon категорії — стоковий товар, вітринний варіант. Привезений зі скл…" at bounding box center [343, 351] width 366 height 54
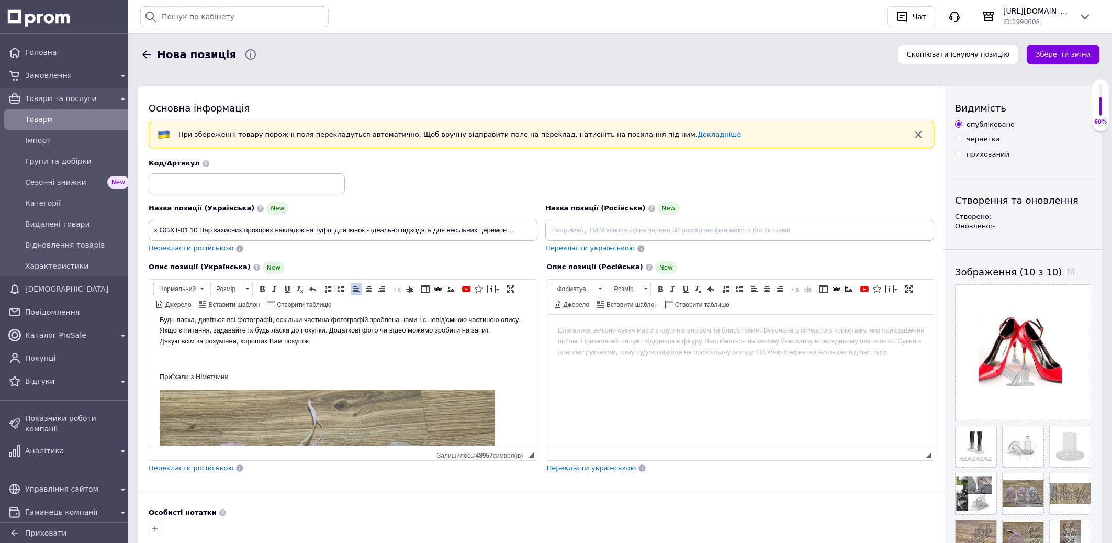
scroll to position [56, 0]
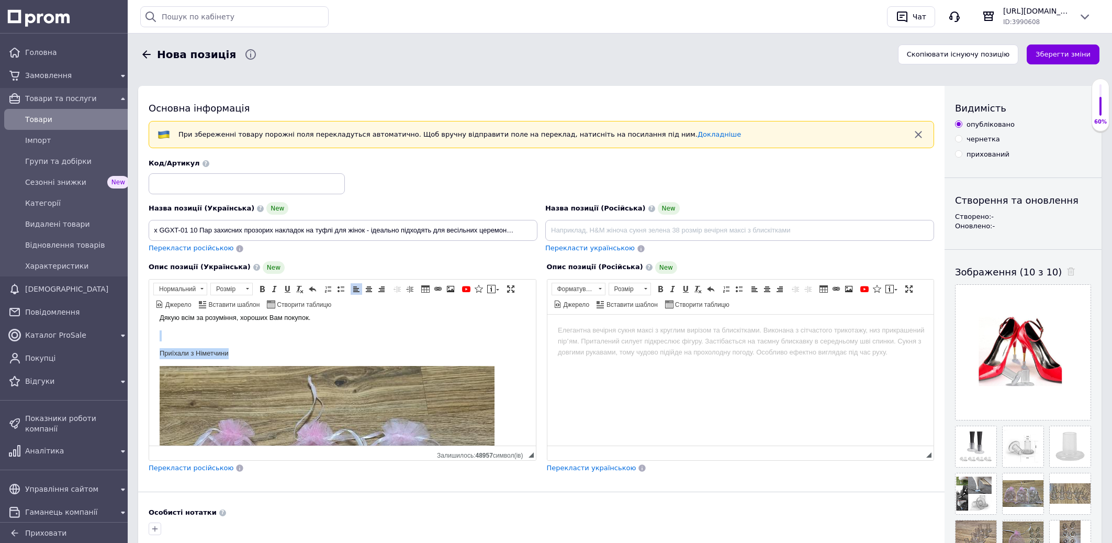
drag, startPoint x: 254, startPoint y: 365, endPoint x: 119, endPoint y: 353, distance: 135.0
click at [149, 353] on html "Товар з Amazon категорії — стоковий товар, вітринний варіант. Привезений зі скл…" at bounding box center [342, 323] width 387 height 131
click at [265, 287] on span at bounding box center [262, 289] width 8 height 8
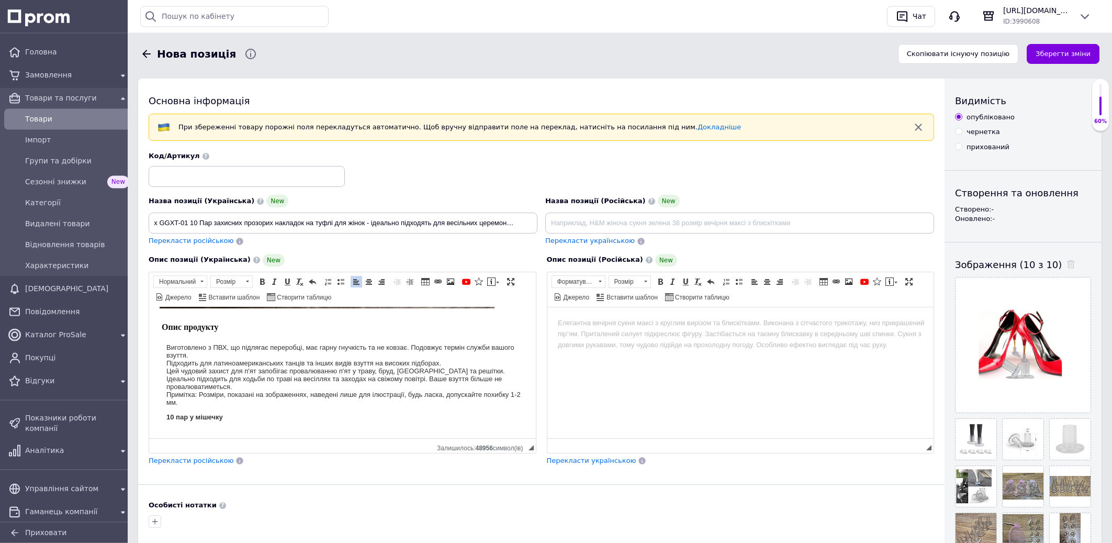
scroll to position [0, 0]
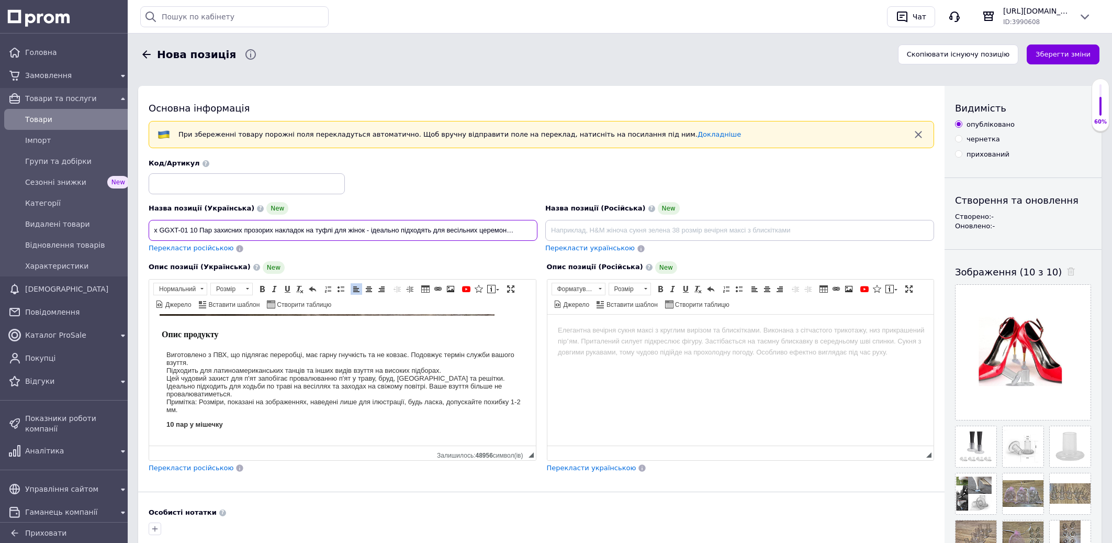
click at [165, 233] on input "Andux GGXT-01 10 Пар захисних прозорих накладок на туфлі для жінок - ідеально п…" at bounding box center [343, 230] width 389 height 21
drag, startPoint x: 151, startPoint y: 231, endPoint x: 574, endPoint y: 224, distance: 422.8
click at [574, 224] on div "Назва позиції (Українська) New Andux GGXT-01 10 Пар захисних прозорих накладок …" at bounding box center [541, 206] width 793 height 103
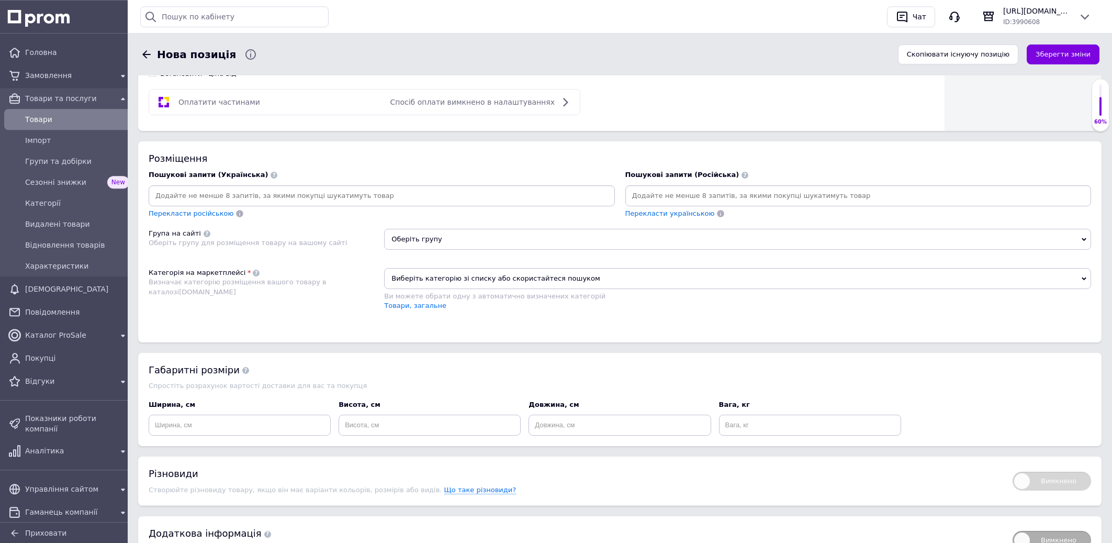
scroll to position [617, 0]
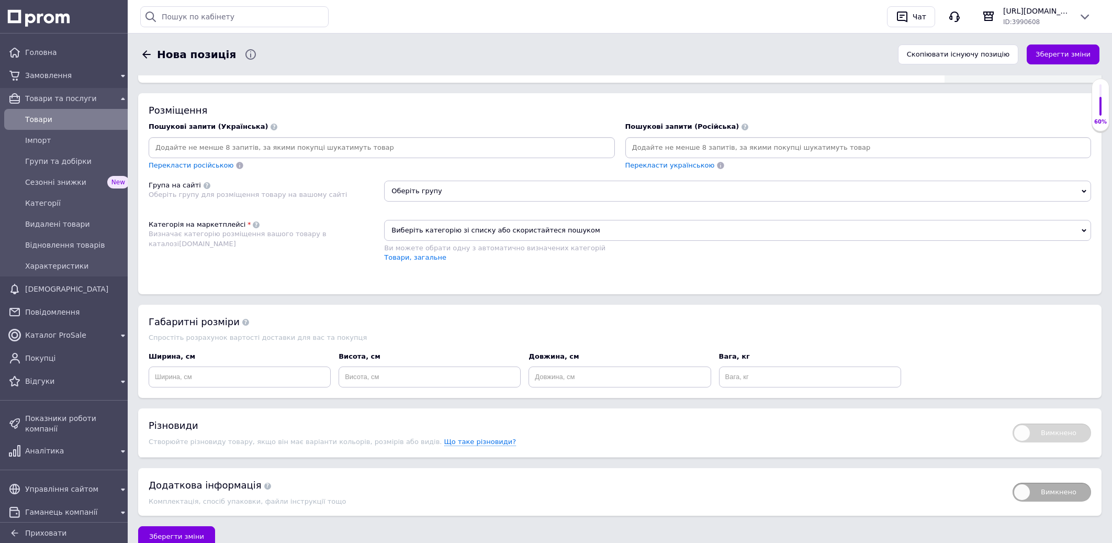
click at [245, 155] on input at bounding box center [382, 148] width 462 height 16
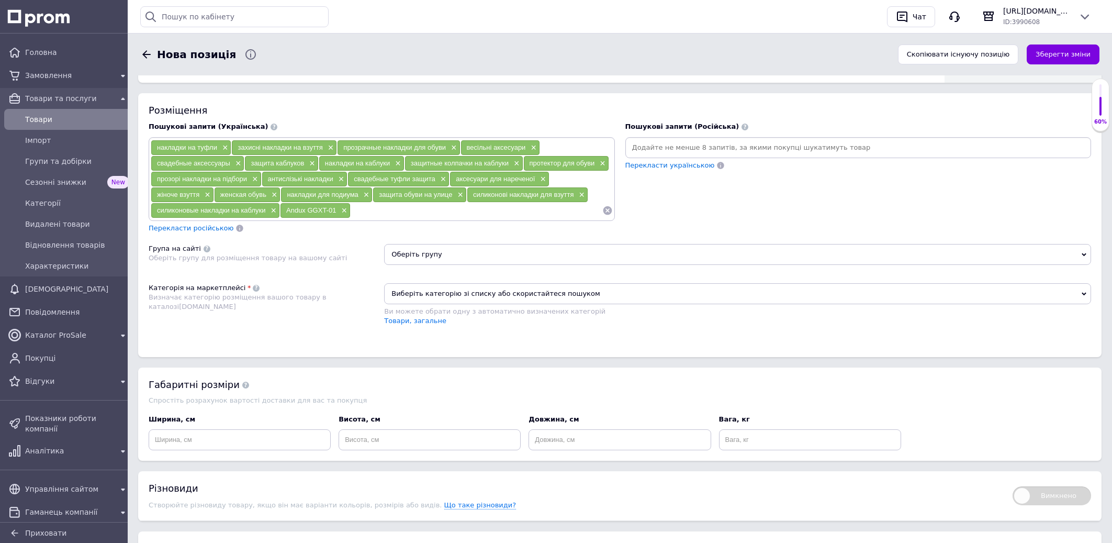
click at [437, 304] on span "Виберіть категорію зі списку або скористайтеся пошуком" at bounding box center [737, 293] width 707 height 21
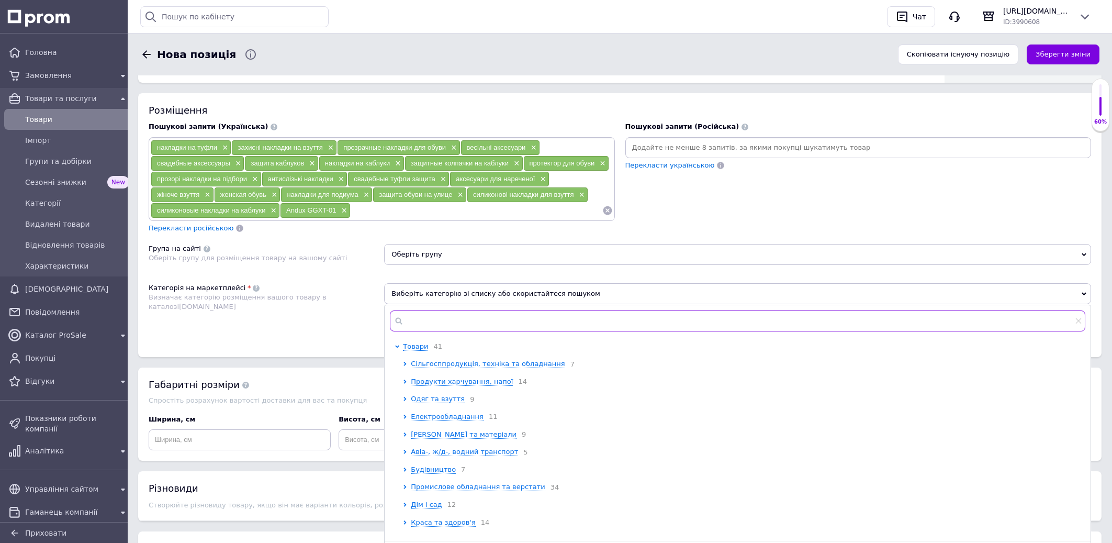
click at [468, 331] on input "text" at bounding box center [737, 320] width 695 height 21
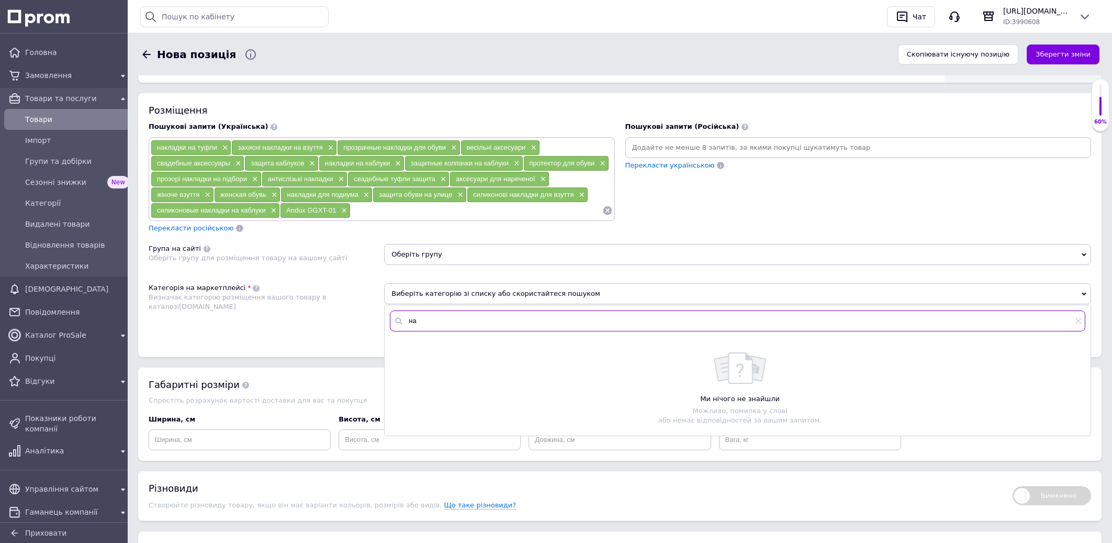
type input "н"
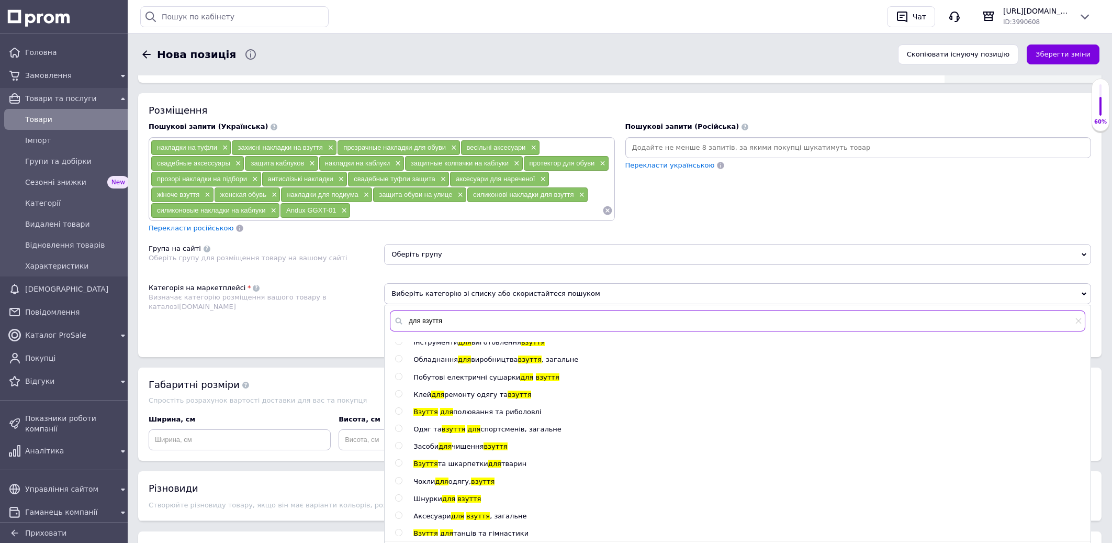
scroll to position [112, 0]
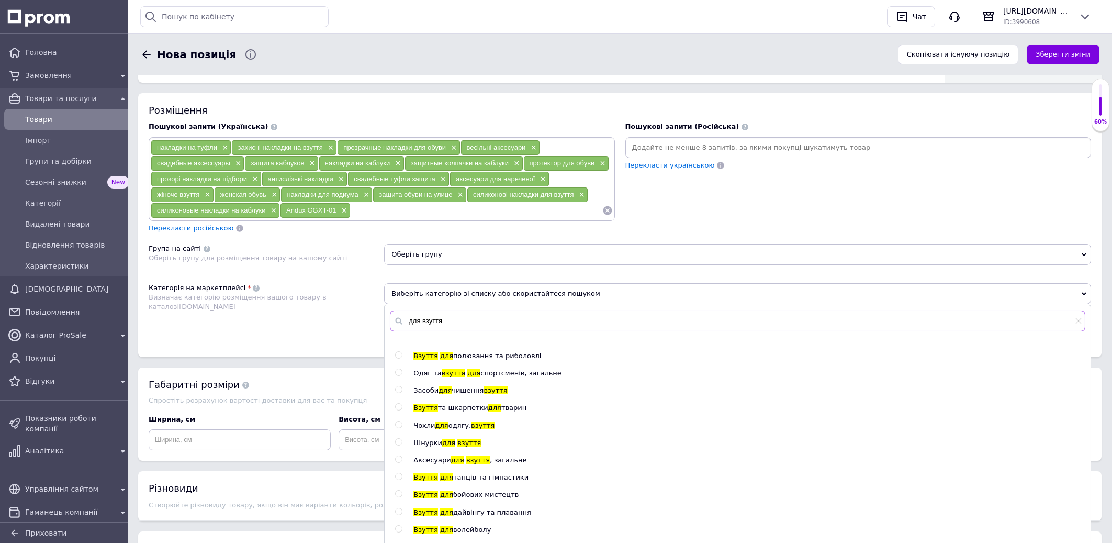
type input "для взуття"
click at [490, 464] on span ", загальне" at bounding box center [508, 460] width 37 height 8
radio input "true"
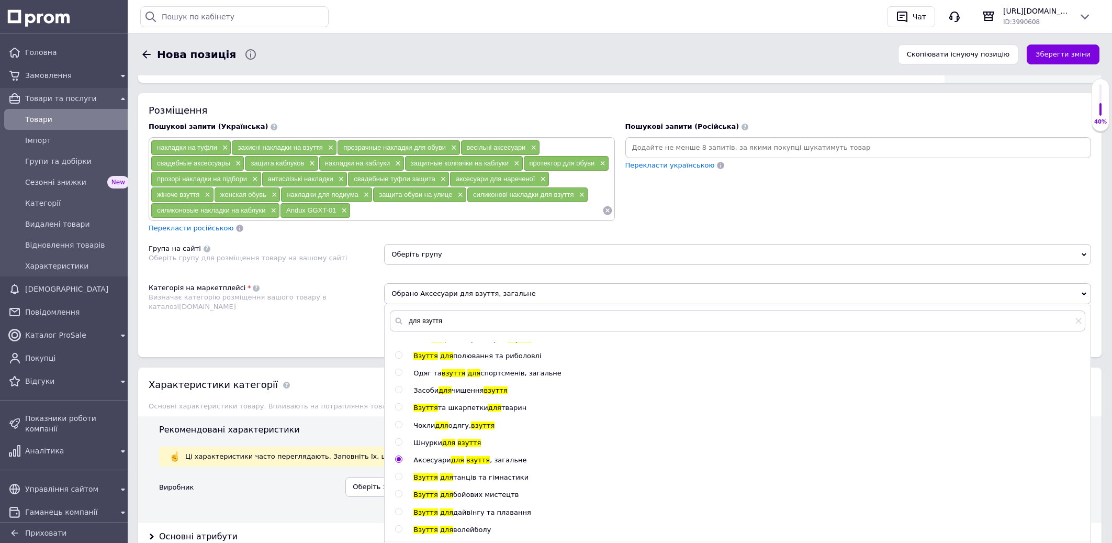
scroll to position [841, 0]
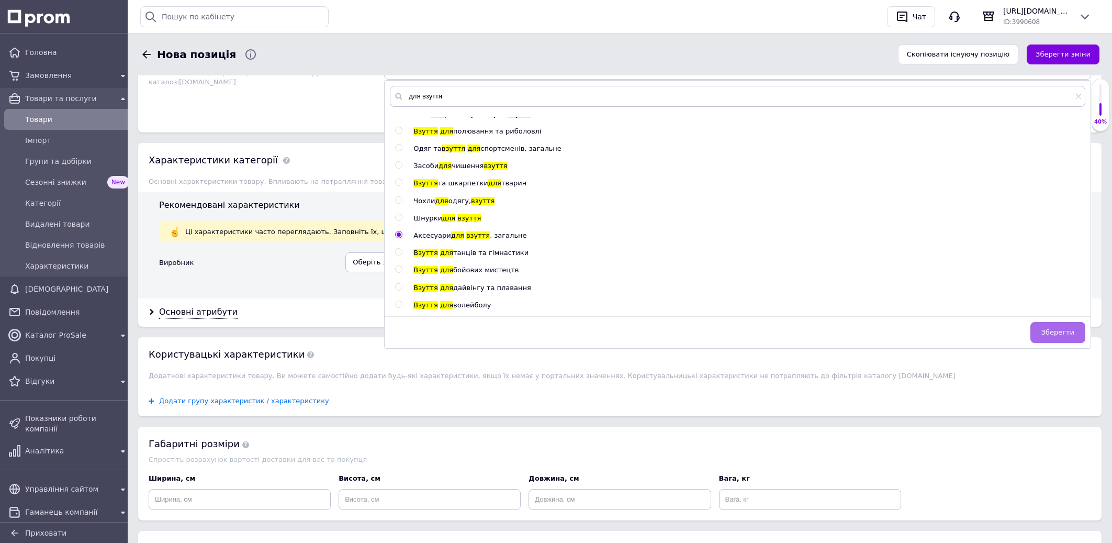
click at [1058, 343] on button "Зберегти" at bounding box center [1057, 332] width 55 height 21
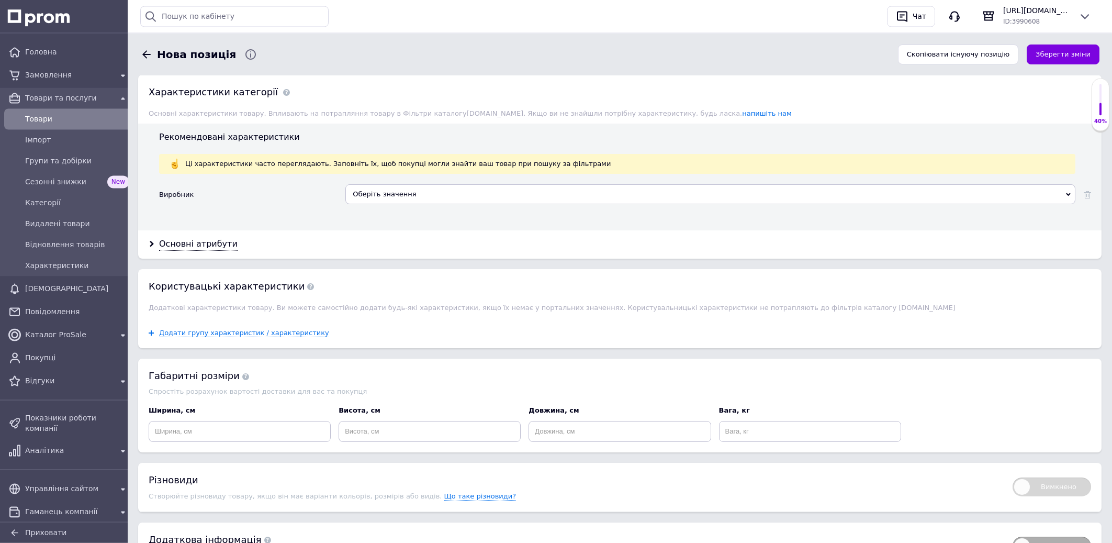
scroll to position [953, 0]
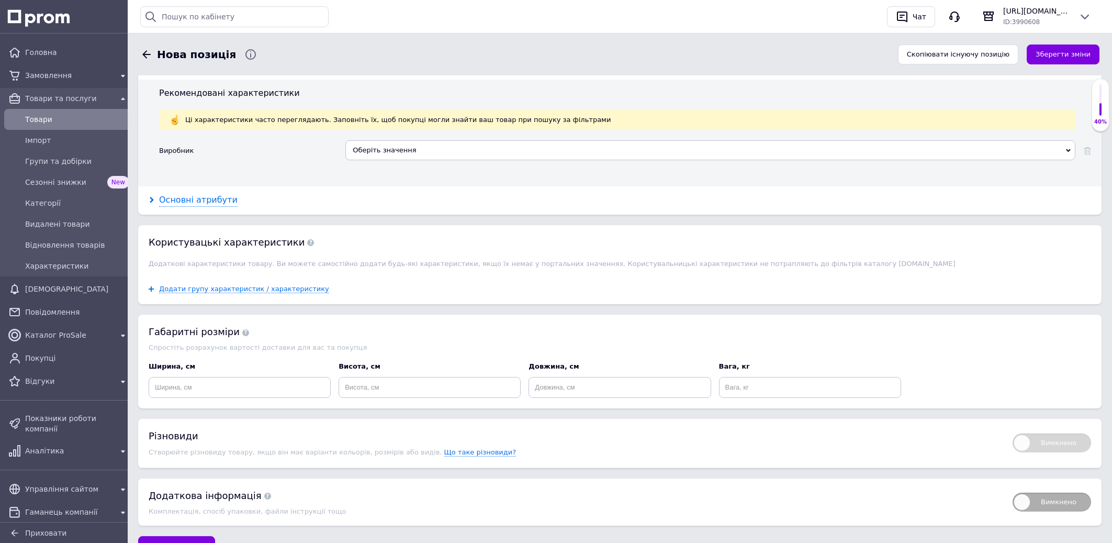
click at [216, 206] on div "Основні атрибути" at bounding box center [198, 200] width 78 height 12
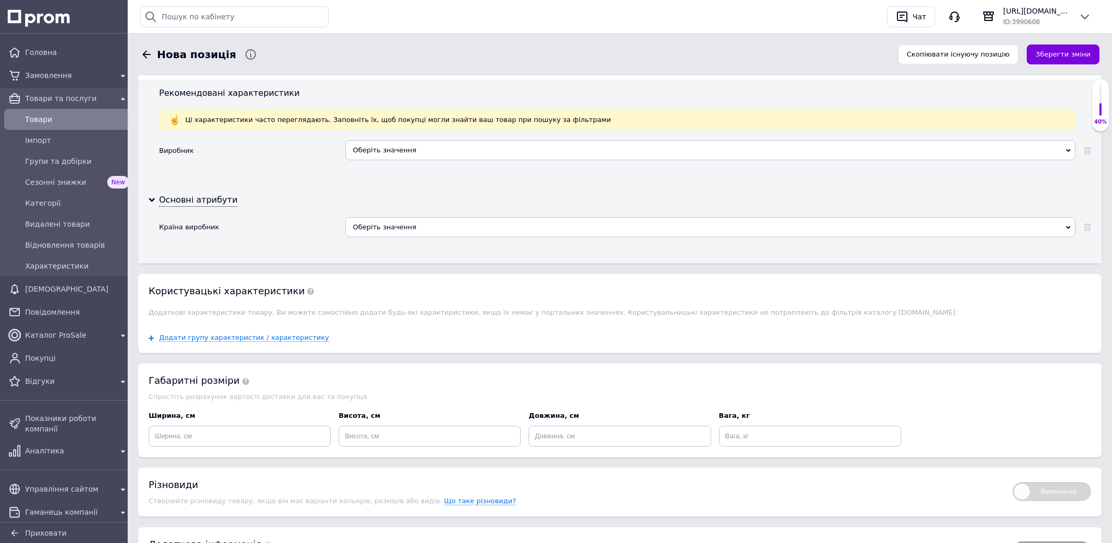
click at [396, 237] on div "Оберіть значення" at bounding box center [710, 227] width 730 height 20
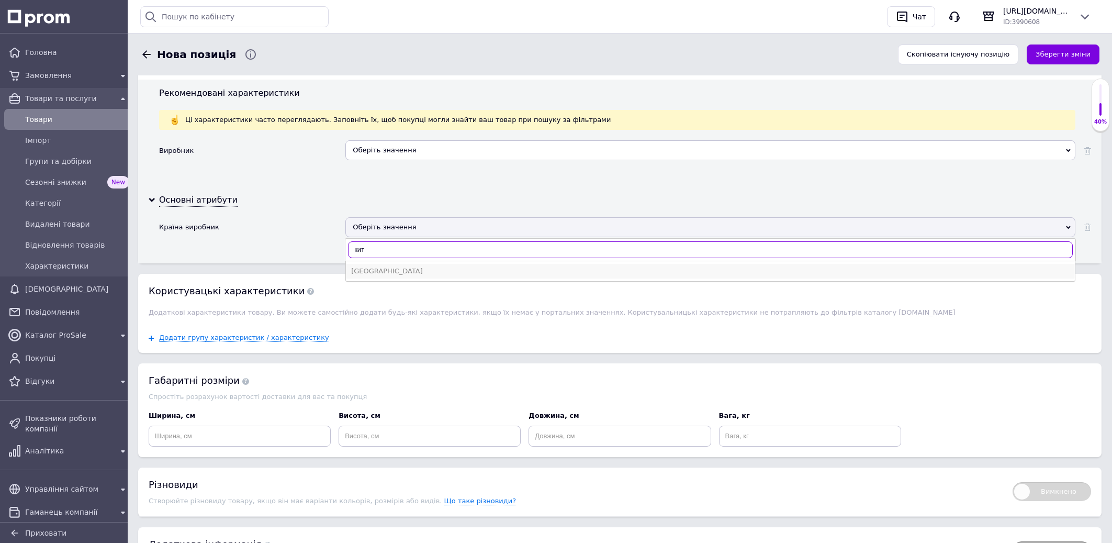
type input "кит"
click at [371, 276] on div "[GEOGRAPHIC_DATA]" at bounding box center [710, 270] width 718 height 9
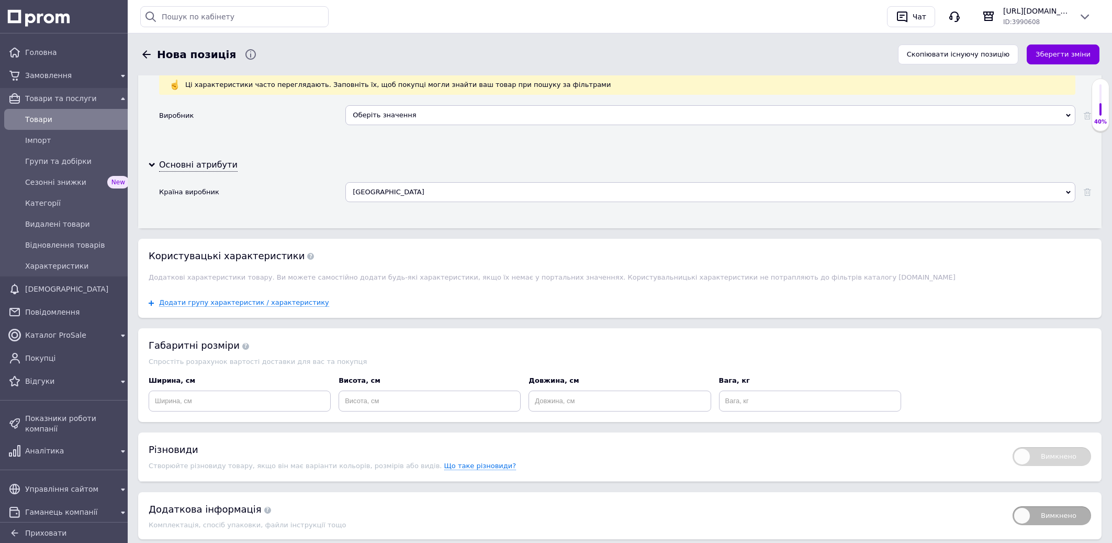
scroll to position [1009, 0]
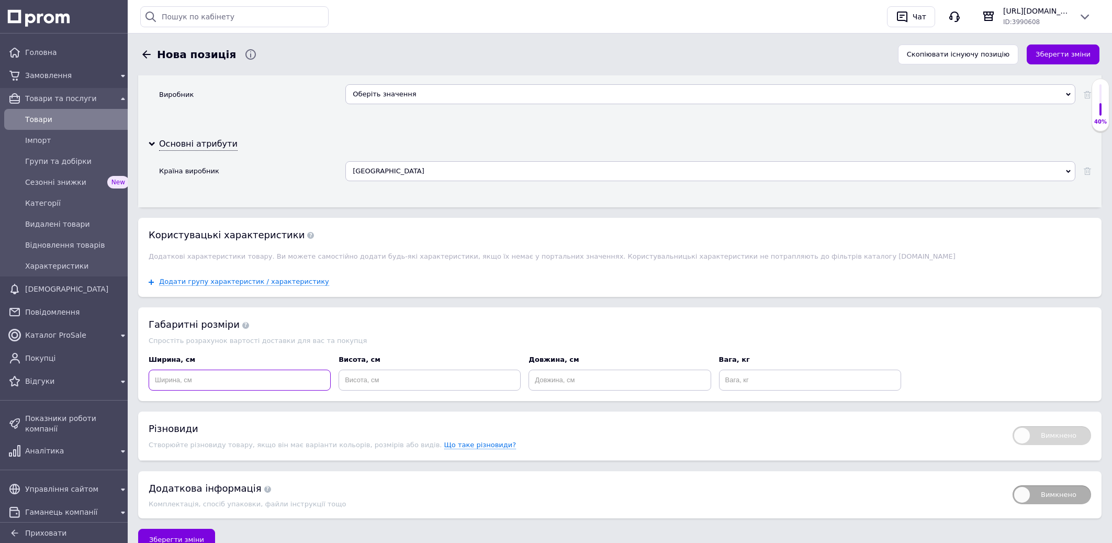
click at [267, 390] on input at bounding box center [240, 379] width 182 height 21
type input "10"
click at [371, 390] on input at bounding box center [430, 379] width 182 height 21
type input "10"
click at [606, 390] on input at bounding box center [619, 379] width 182 height 21
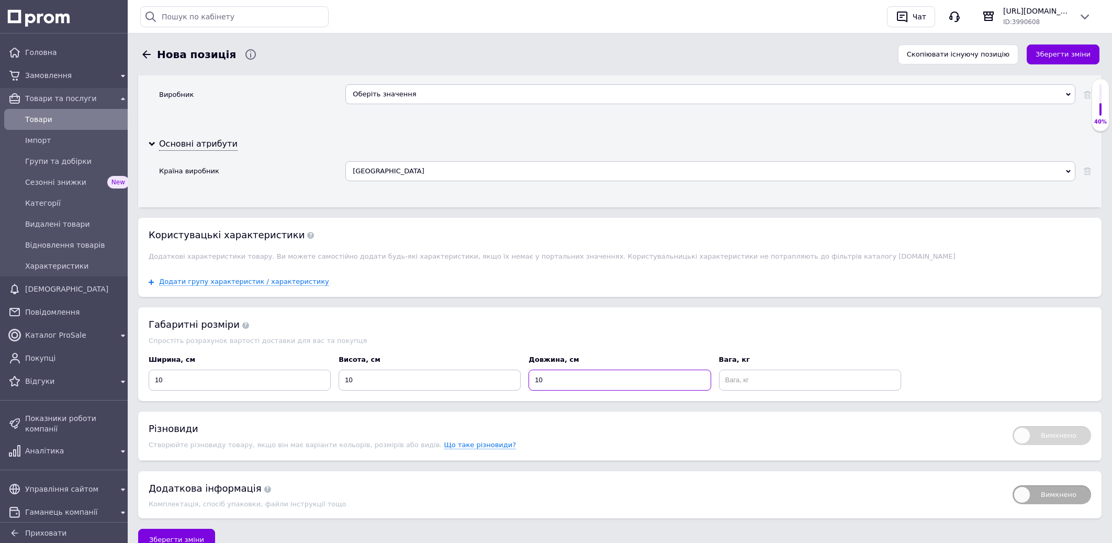
type input "10"
click at [765, 390] on input at bounding box center [810, 379] width 182 height 21
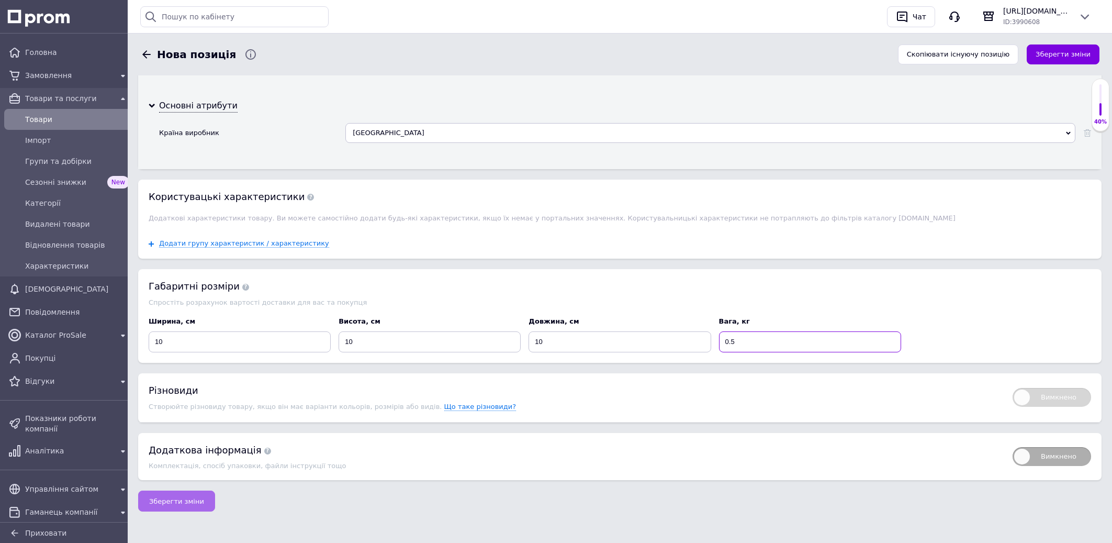
type input "0.5"
click at [184, 506] on button "Зберегти зміни" at bounding box center [176, 500] width 77 height 21
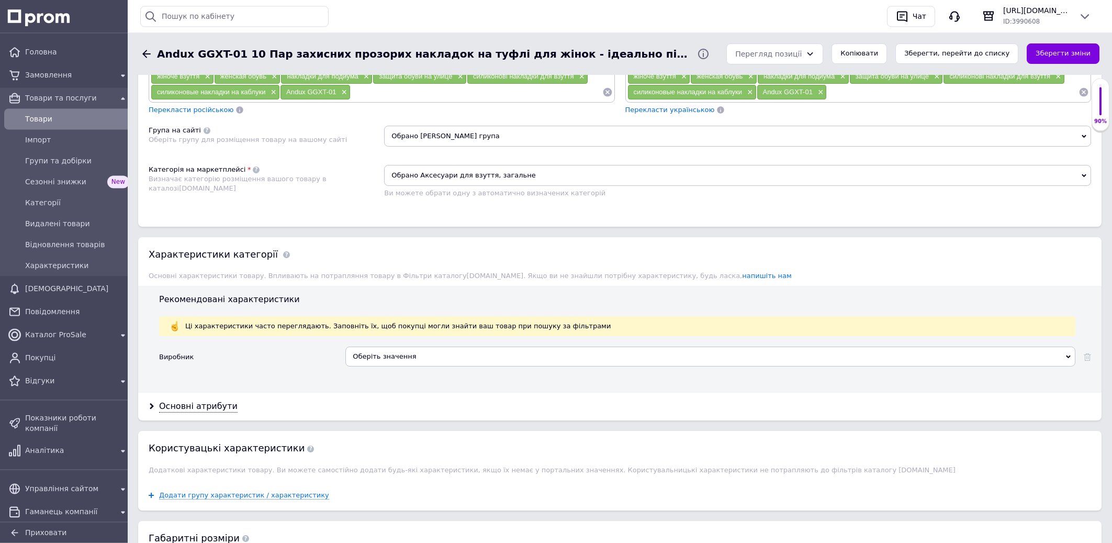
scroll to position [785, 0]
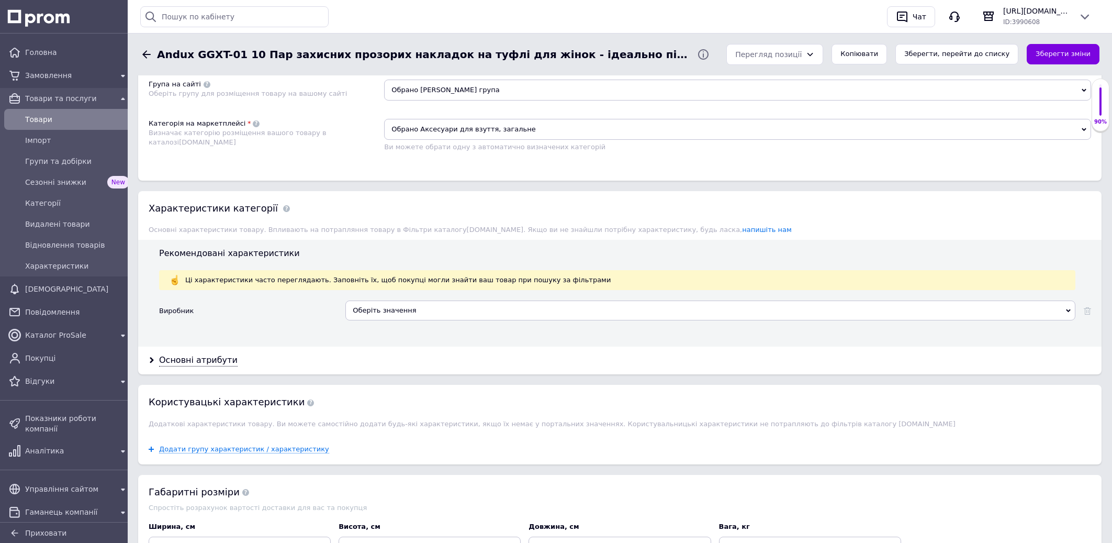
click at [377, 320] on div "Оберіть значення" at bounding box center [710, 310] width 730 height 20
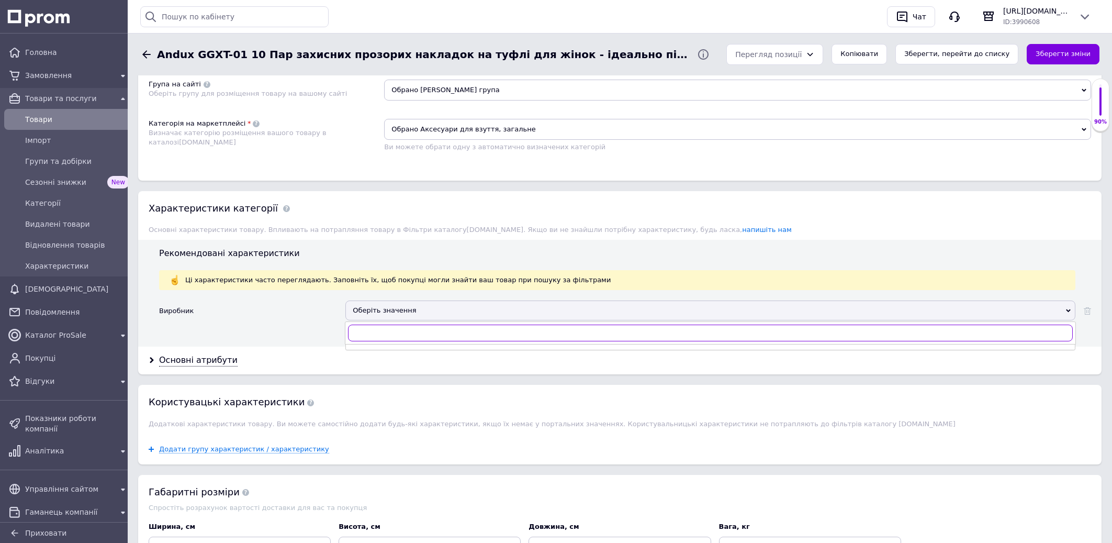
click at [378, 341] on input "text" at bounding box center [710, 332] width 725 height 17
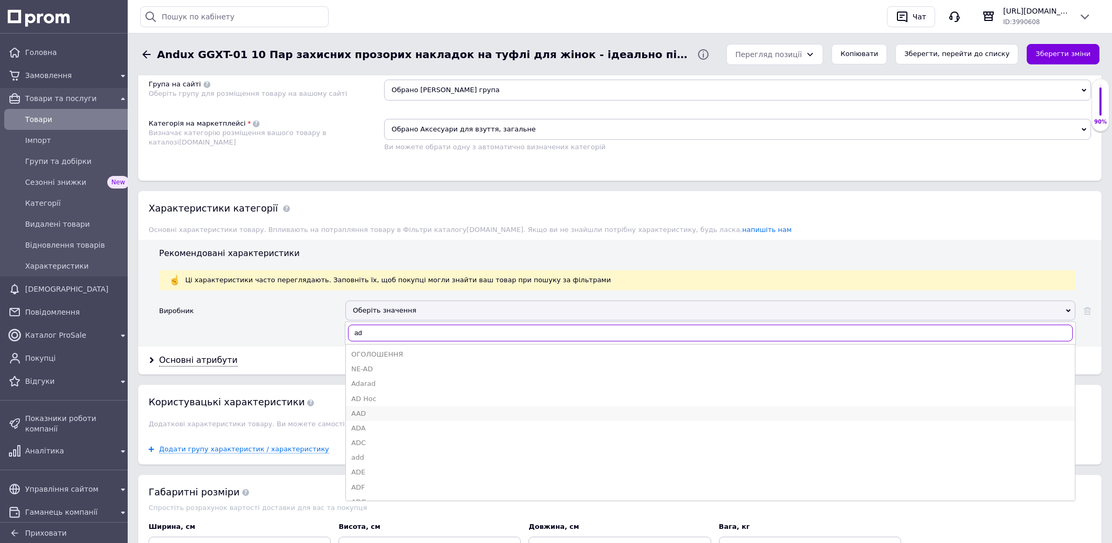
type input "ad"
click at [386, 418] on div "AAD" at bounding box center [710, 413] width 718 height 9
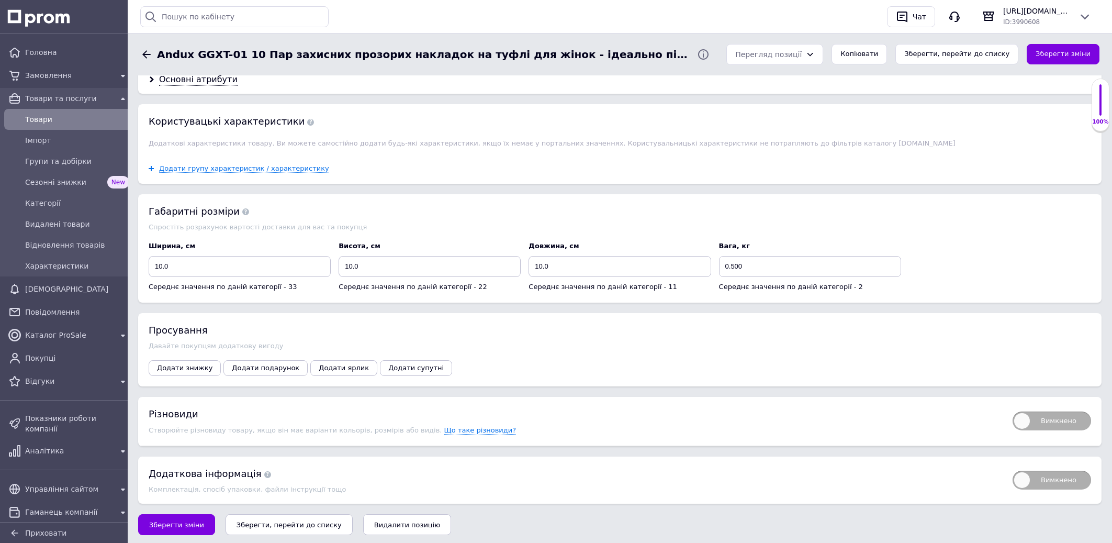
scroll to position [1138, 0]
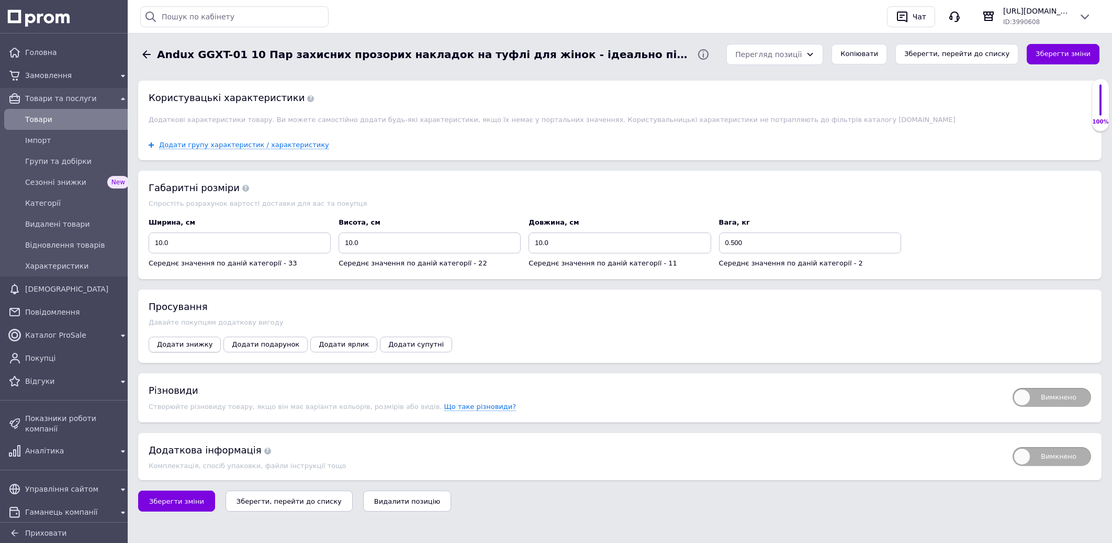
drag, startPoint x: 192, startPoint y: 344, endPoint x: 205, endPoint y: 342, distance: 12.7
click at [193, 344] on span "Додати знижку" at bounding box center [184, 344] width 55 height 8
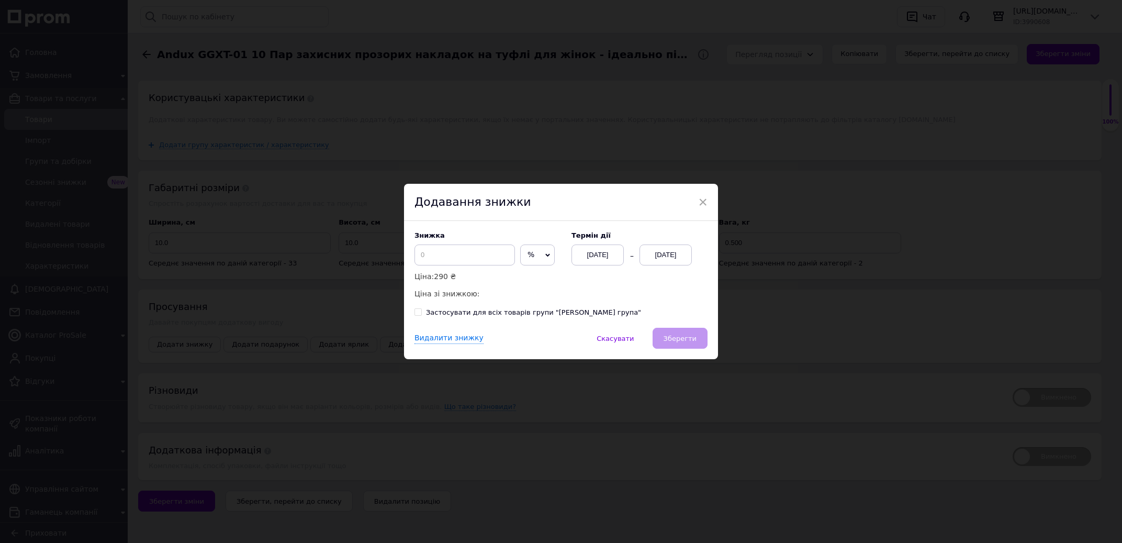
click at [535, 260] on span "%" at bounding box center [537, 254] width 35 height 21
click at [542, 283] on ul "₴" at bounding box center [537, 276] width 35 height 21
click at [452, 247] on input at bounding box center [464, 254] width 100 height 21
type input "50"
click at [651, 258] on div "[DATE]" at bounding box center [665, 254] width 52 height 21
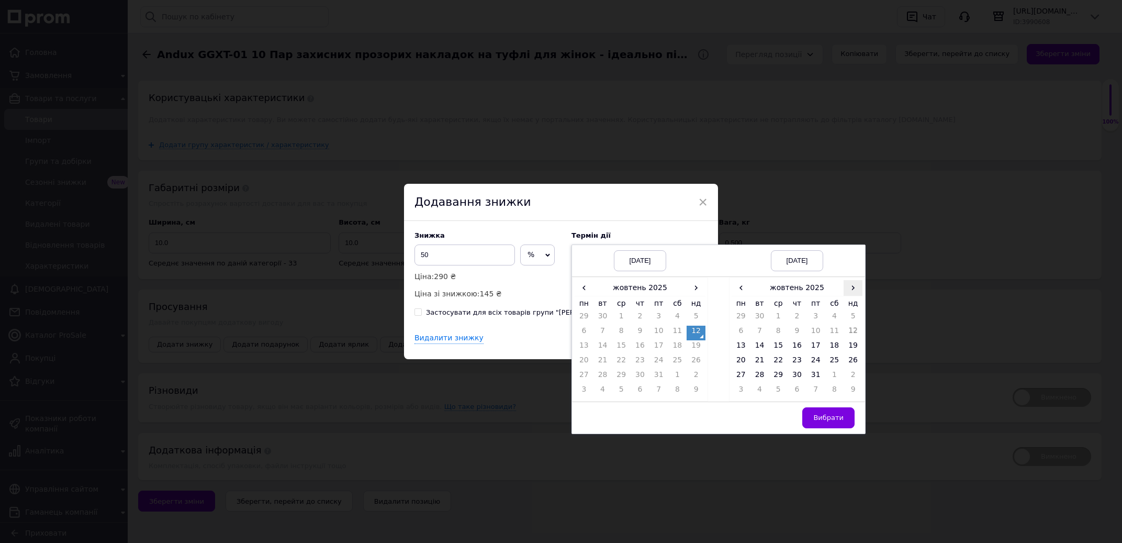
click at [851, 287] on span "›" at bounding box center [852, 287] width 19 height 15
click at [774, 378] on td "26" at bounding box center [778, 376] width 19 height 15
click at [832, 419] on span "Вибрати" at bounding box center [828, 417] width 30 height 8
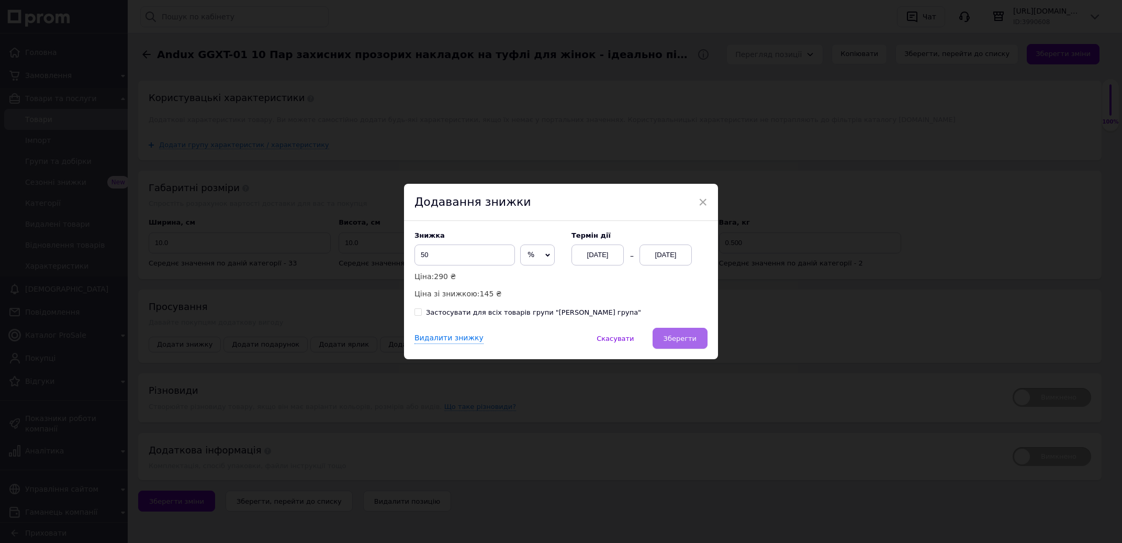
click at [668, 337] on span "Зберегти" at bounding box center [679, 338] width 33 height 8
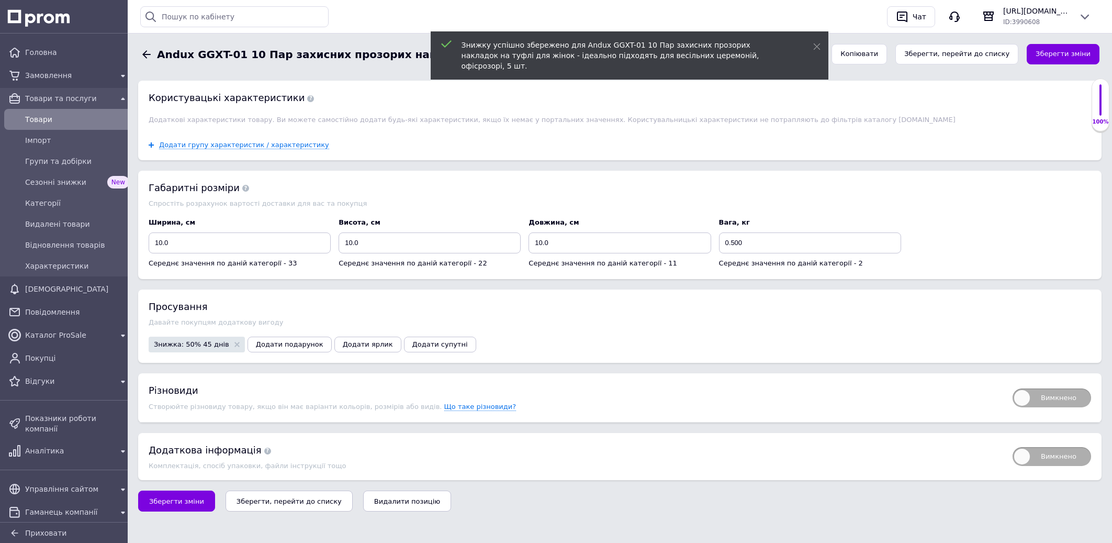
click at [270, 502] on icon "Зберегти, перейти до списку" at bounding box center [288, 501] width 105 height 8
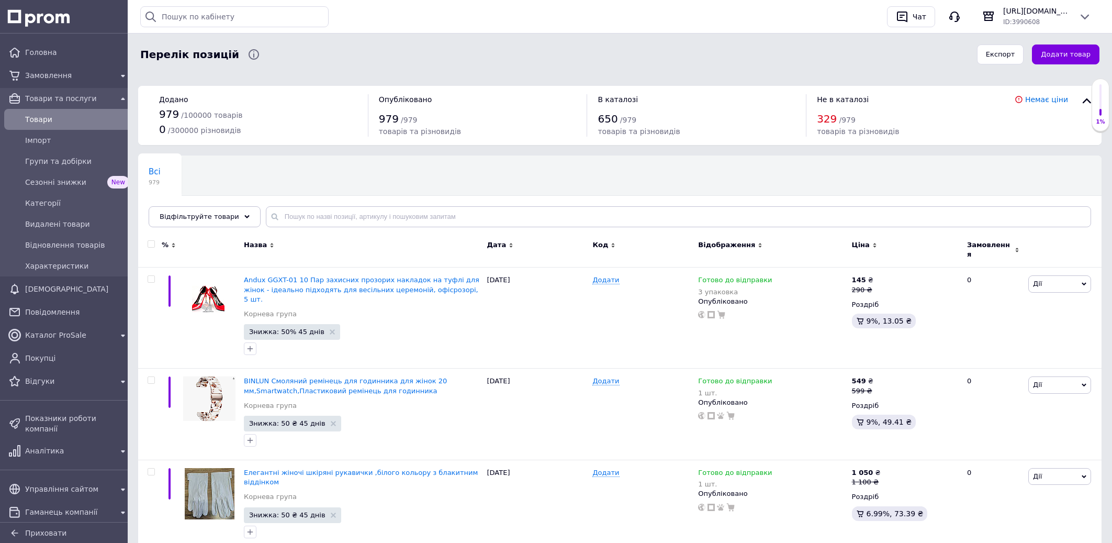
click at [72, 97] on span "Товари та послуги" at bounding box center [68, 98] width 87 height 10
